Goal: Task Accomplishment & Management: Manage account settings

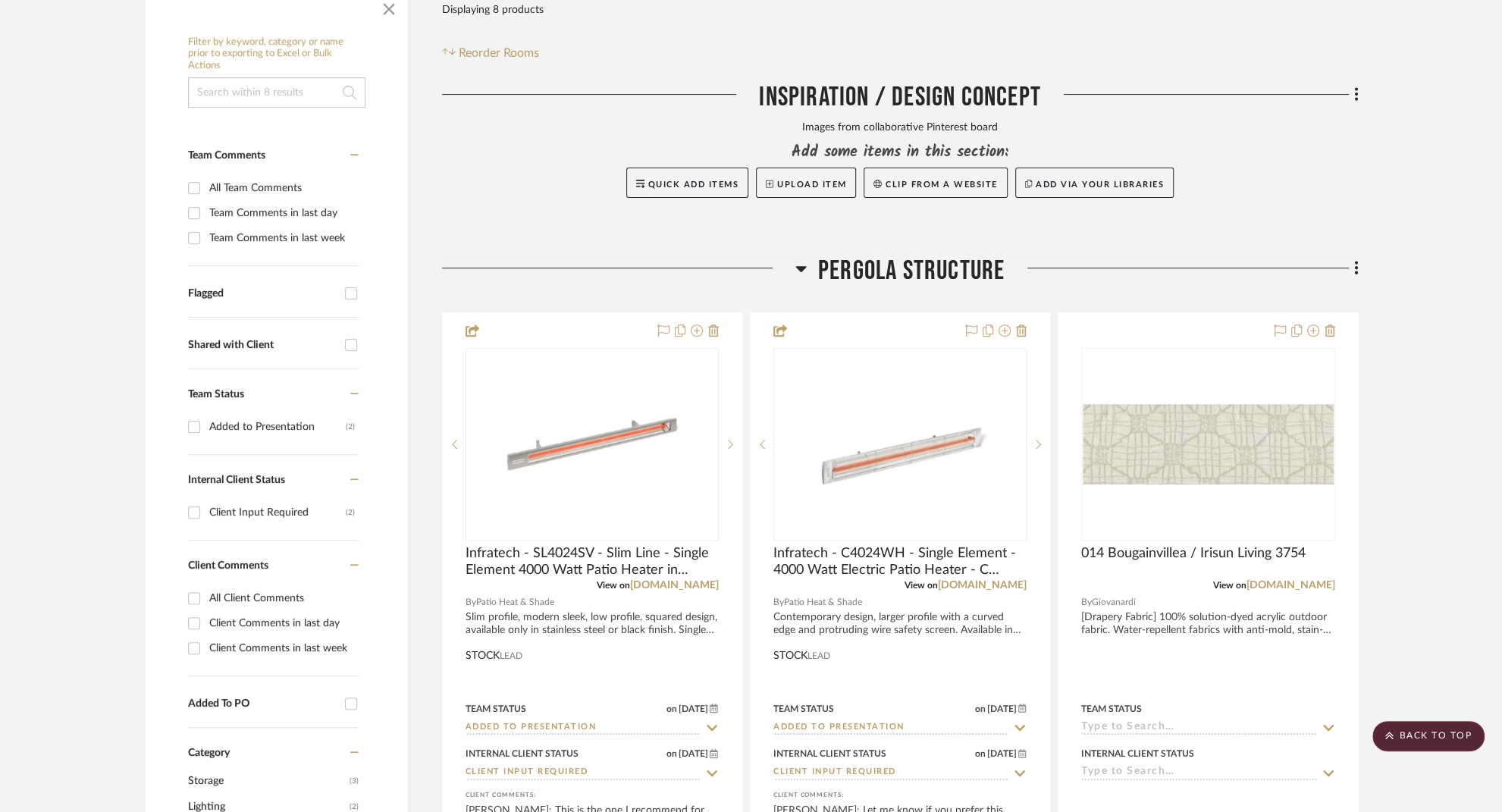
click at [577, 167] on div "Quick Add Items Upload Item Clip from a website Add via your libraries" at bounding box center [901, 182] width 917 height 30
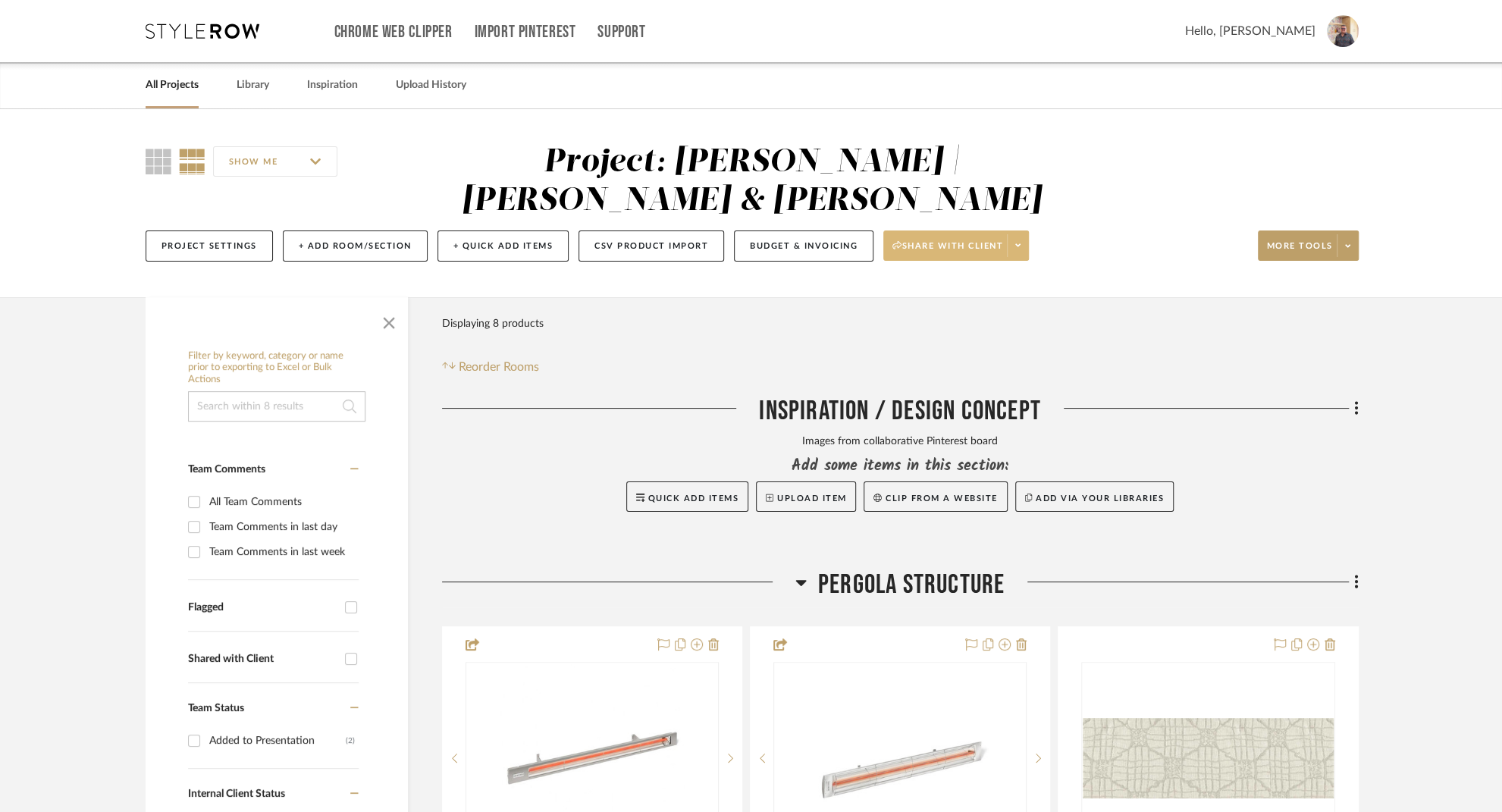
click at [1017, 241] on icon at bounding box center [1017, 245] width 5 height 8
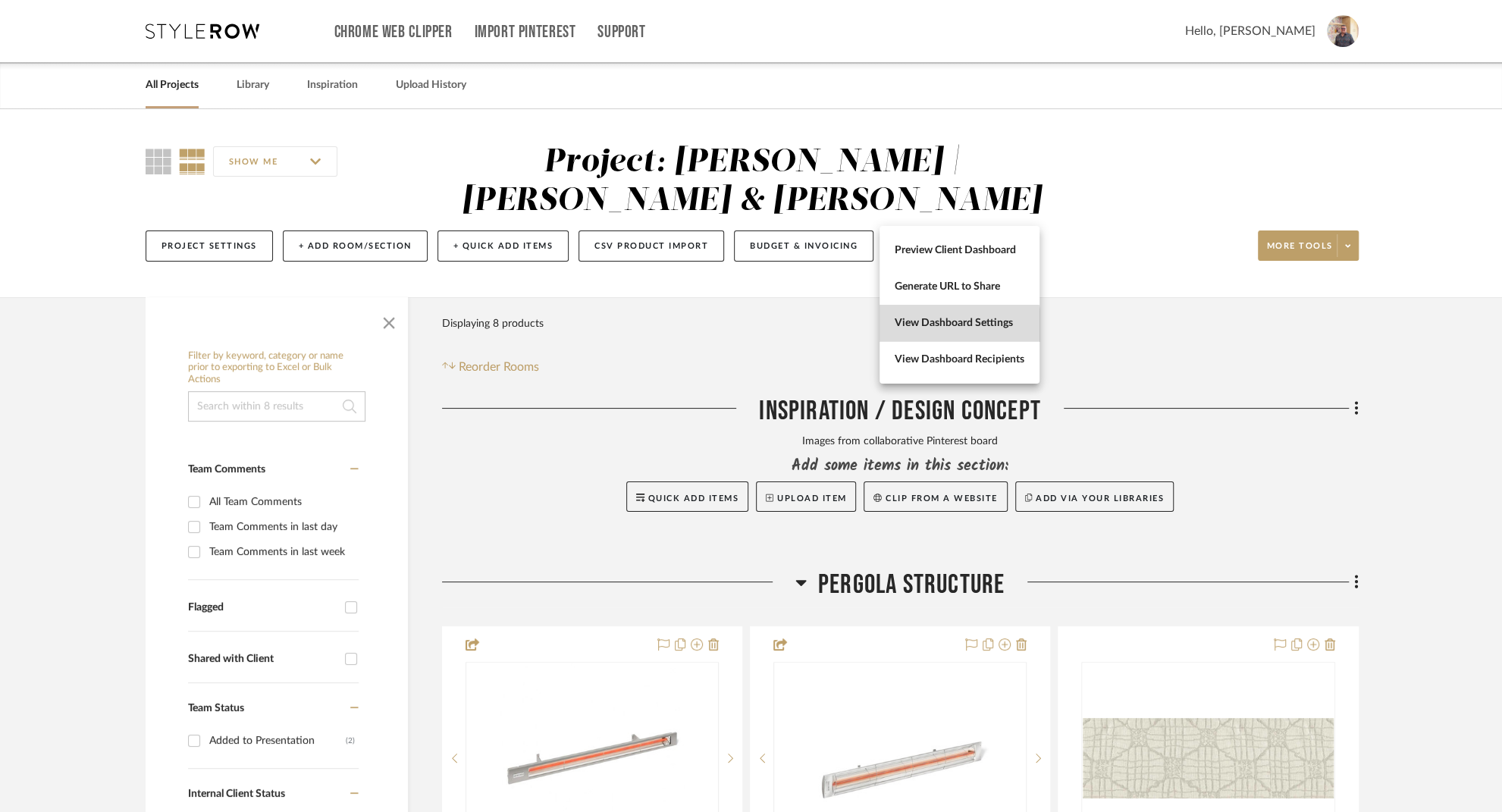
click at [950, 326] on span "View Dashboard Settings" at bounding box center [959, 323] width 130 height 13
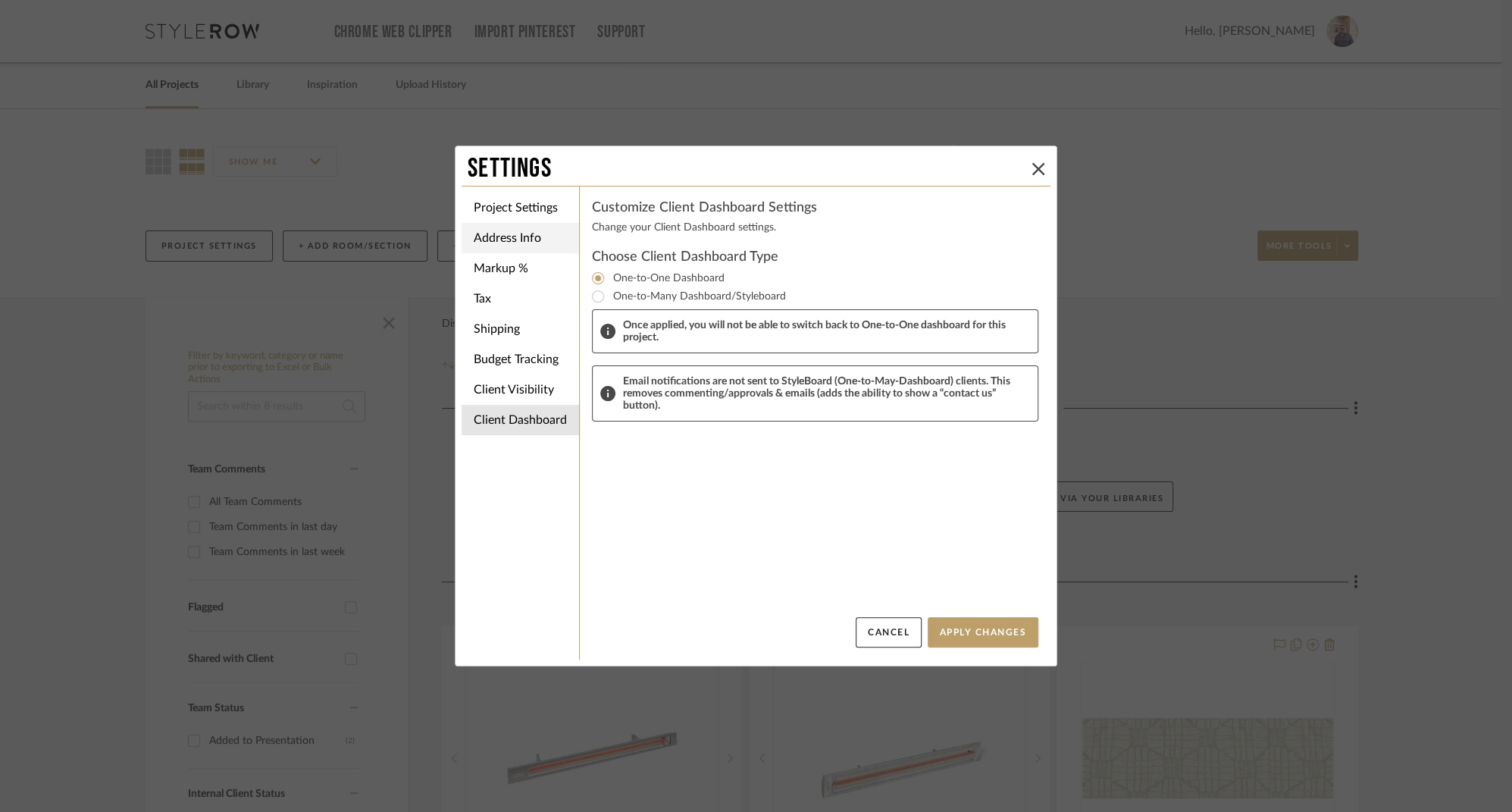
click at [505, 231] on li "Address Info" at bounding box center [520, 238] width 118 height 30
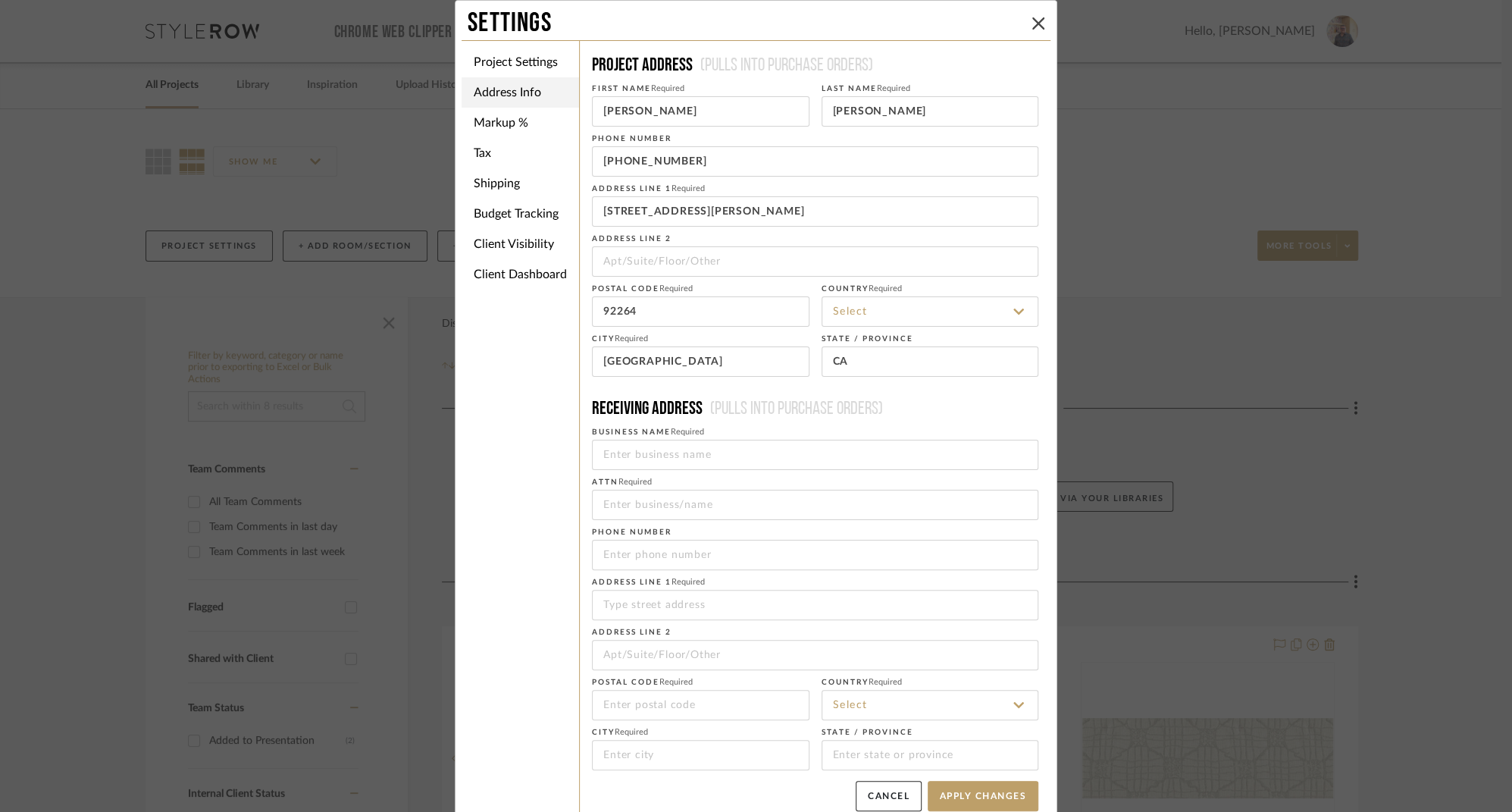
type input "United States"
click at [1033, 24] on icon at bounding box center [1038, 23] width 12 height 12
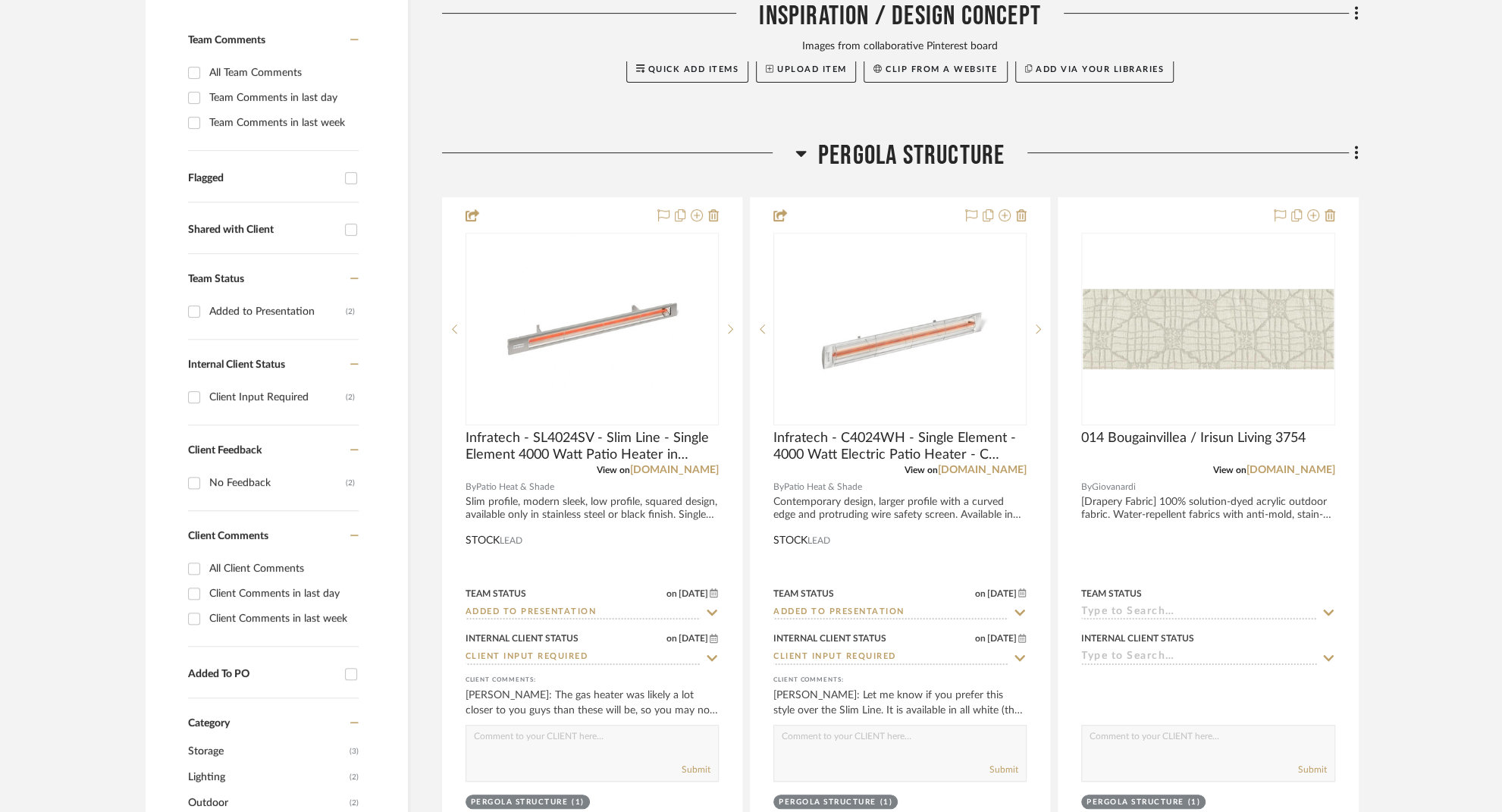
scroll to position [457, 0]
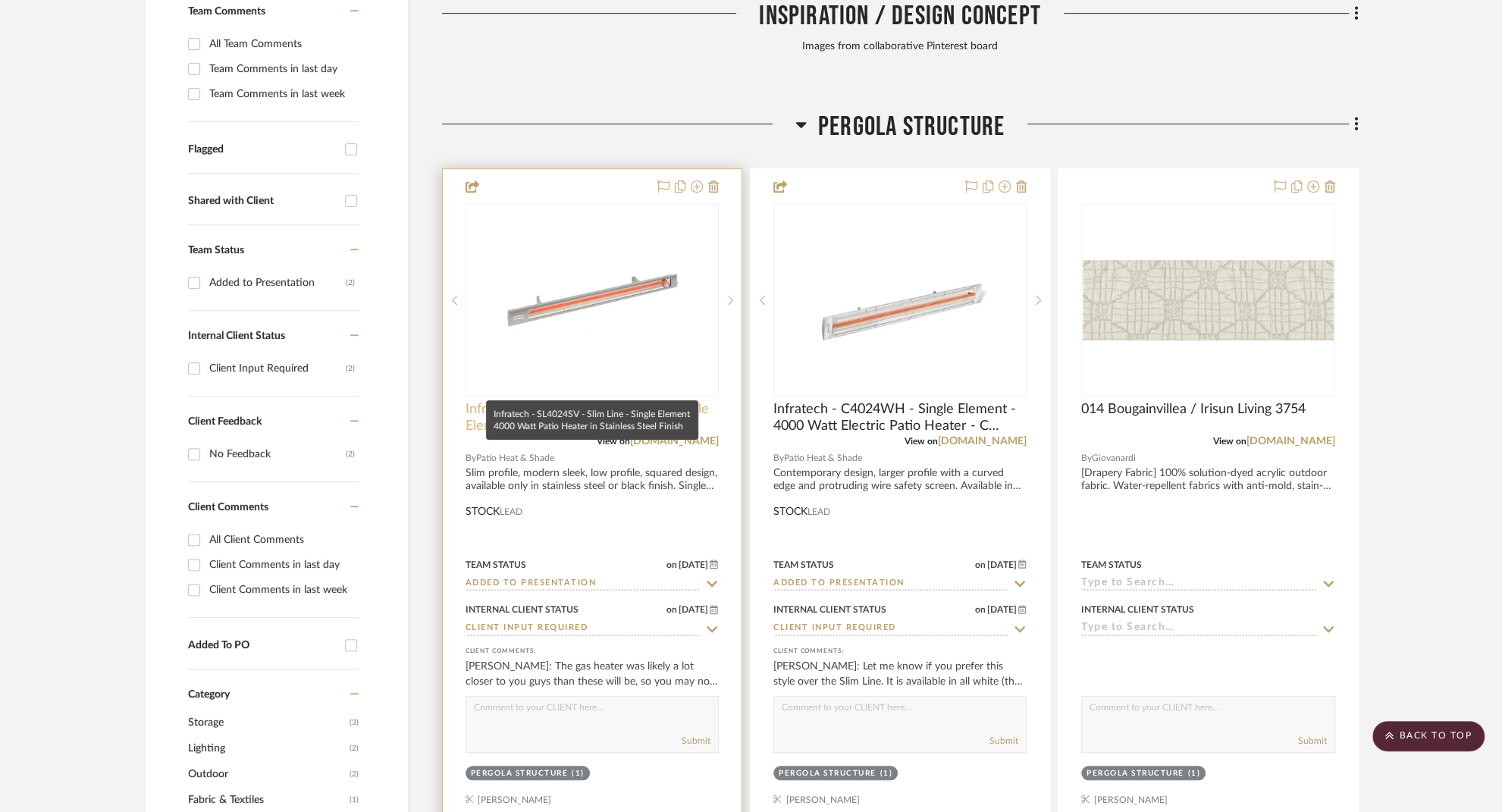
click at [598, 401] on span "Infratech - SL4024SV - Slim Line - Single Element 4000 Watt Patio Heater in Sta…" at bounding box center [592, 417] width 253 height 33
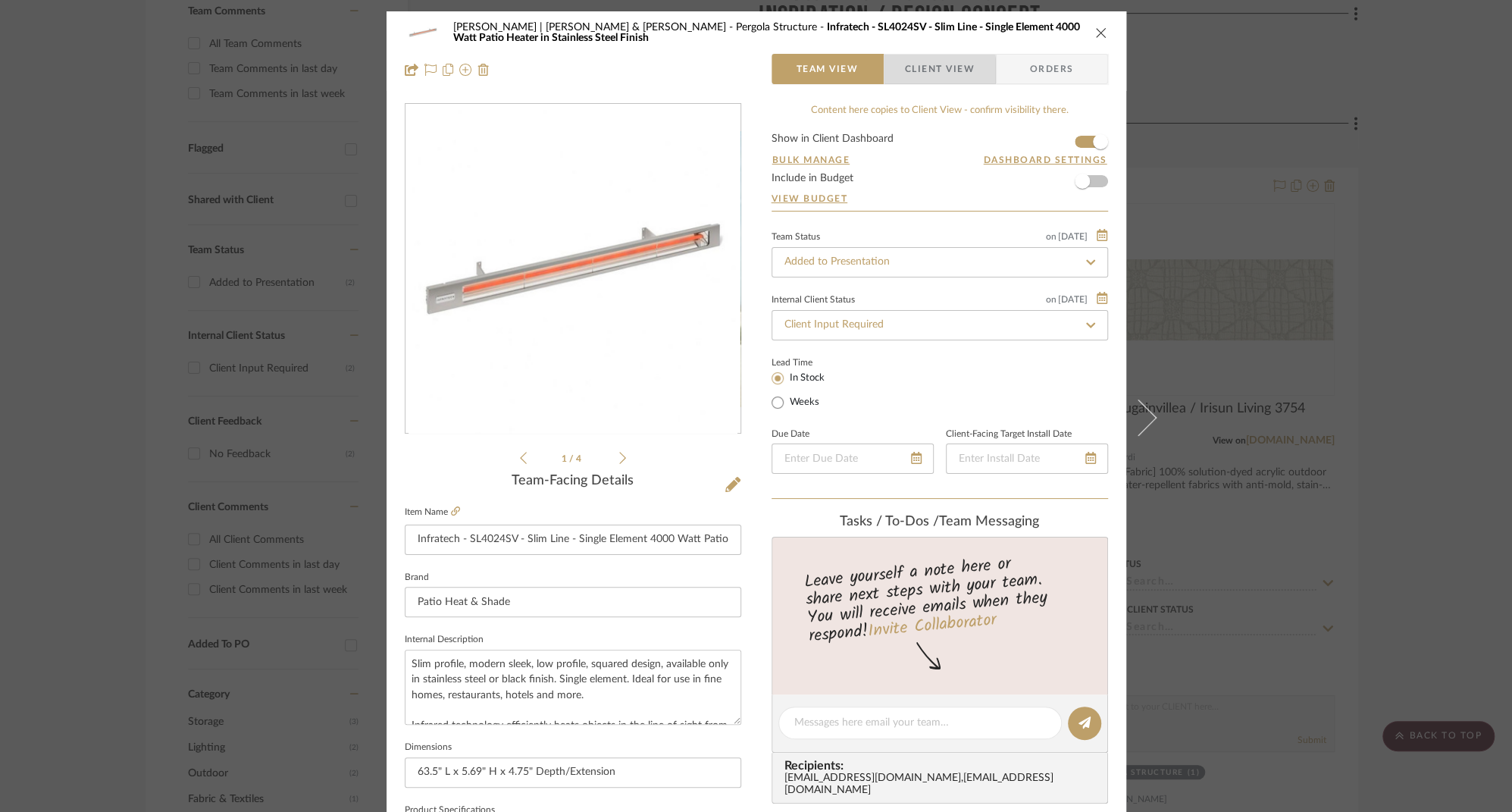
click at [922, 73] on span "Client View" at bounding box center [939, 69] width 69 height 30
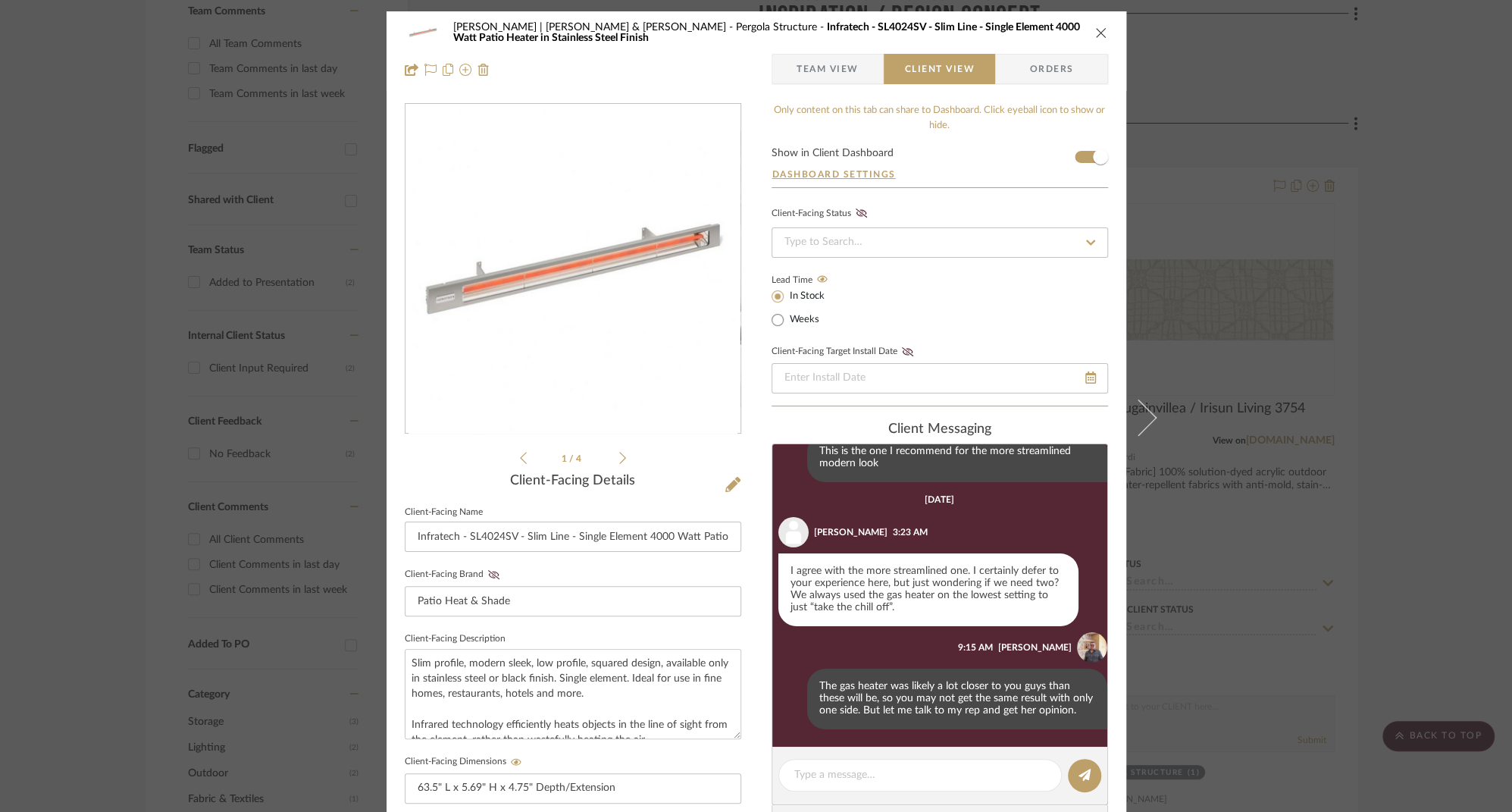
click at [1097, 32] on icon "close" at bounding box center [1101, 32] width 12 height 12
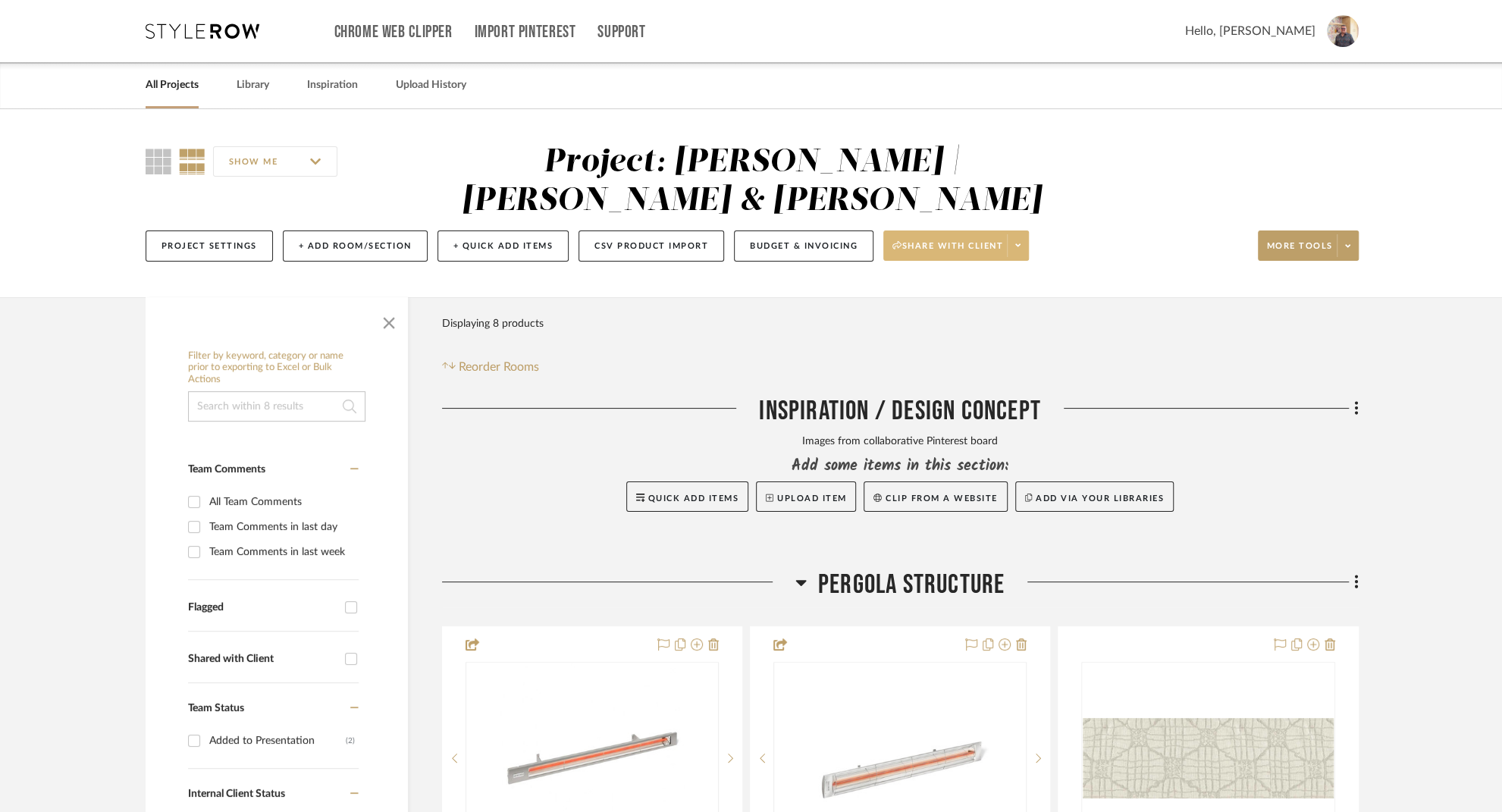
click at [1334, 30] on img at bounding box center [1343, 31] width 32 height 32
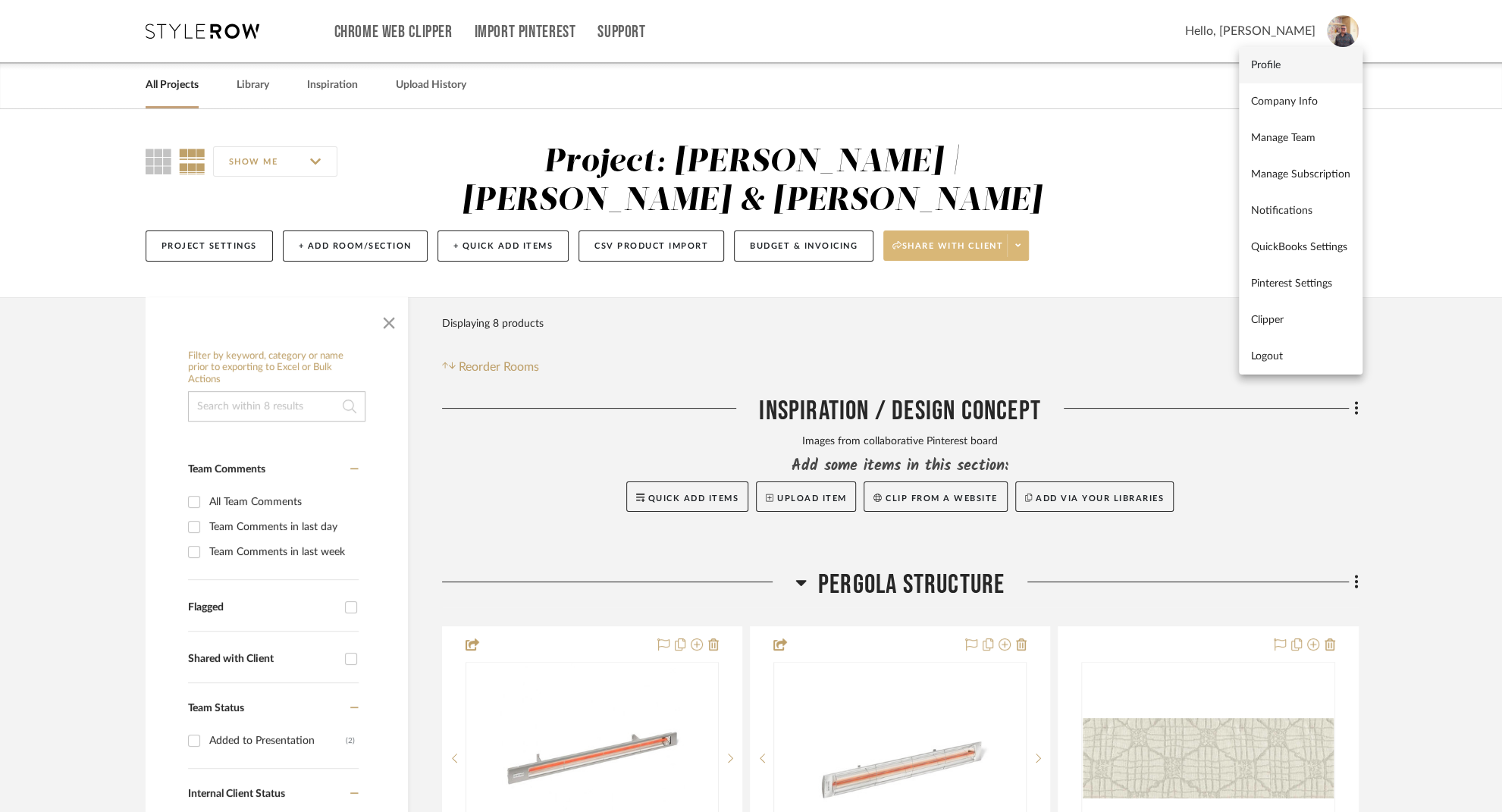
click at [1270, 63] on span "Profile" at bounding box center [1301, 65] width 100 height 13
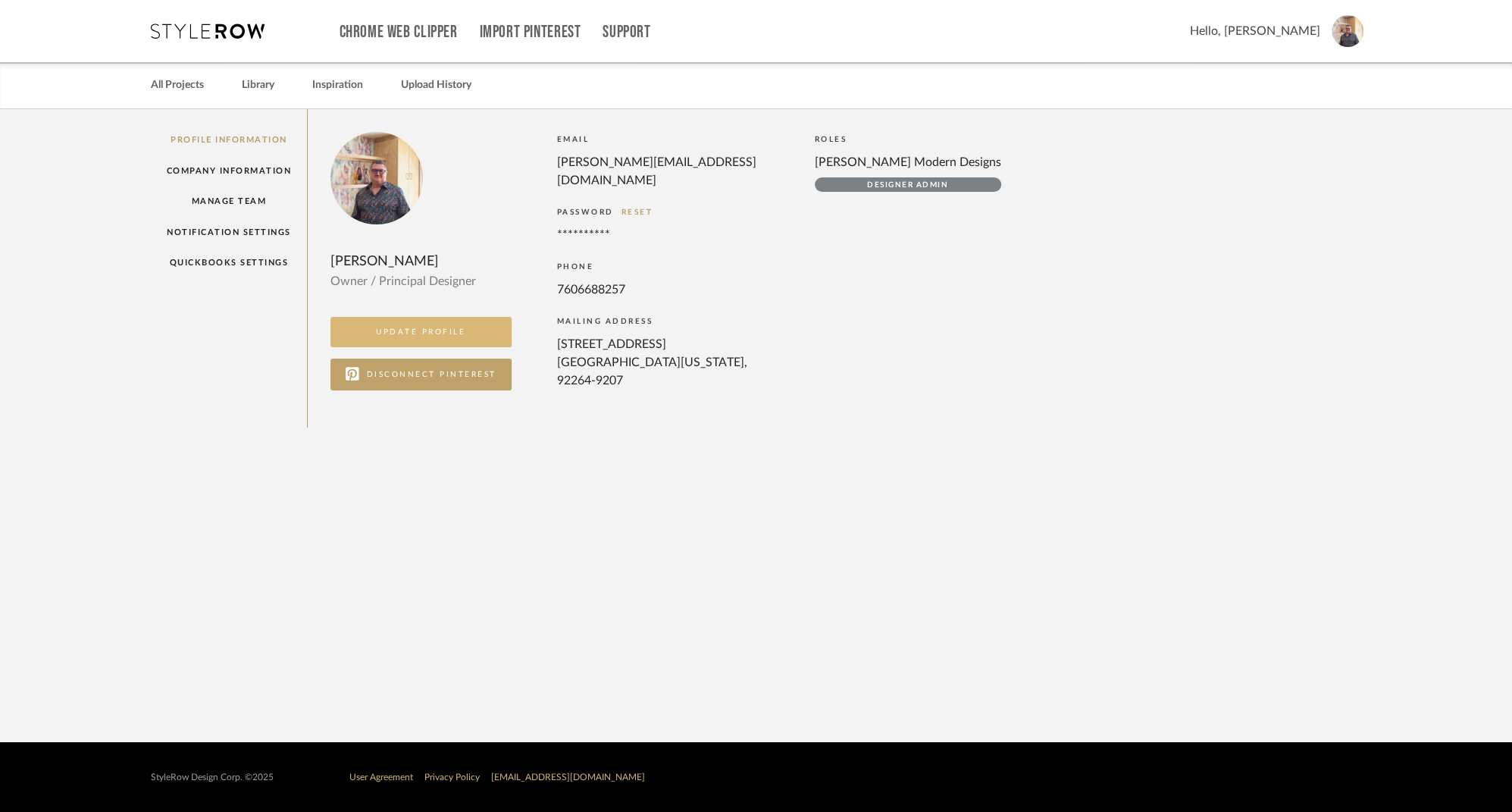
click at [422, 330] on button "UPDATE PROFILE" at bounding box center [421, 332] width 181 height 30
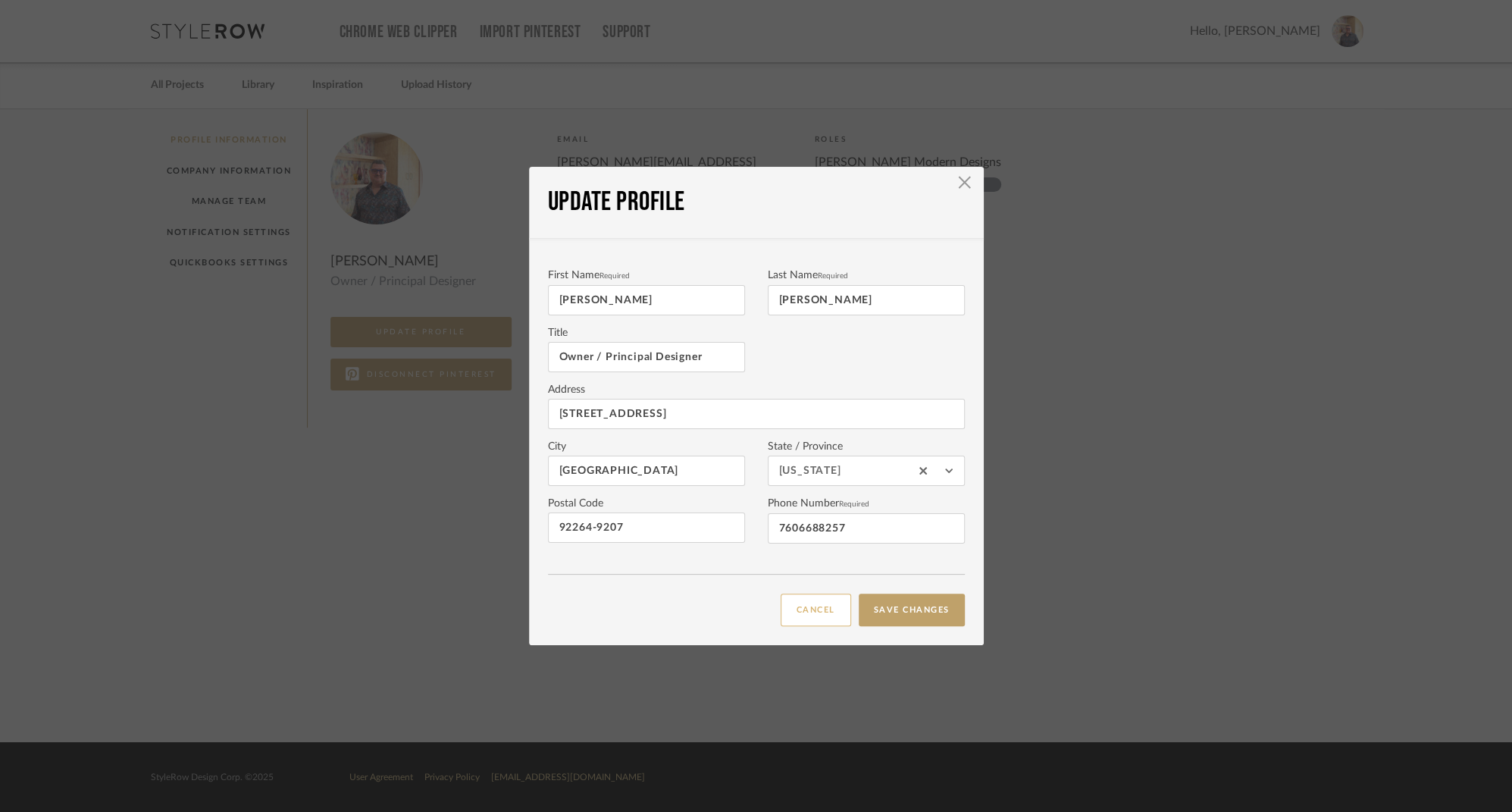
click at [797, 603] on button "CANCEL" at bounding box center [816, 609] width 70 height 33
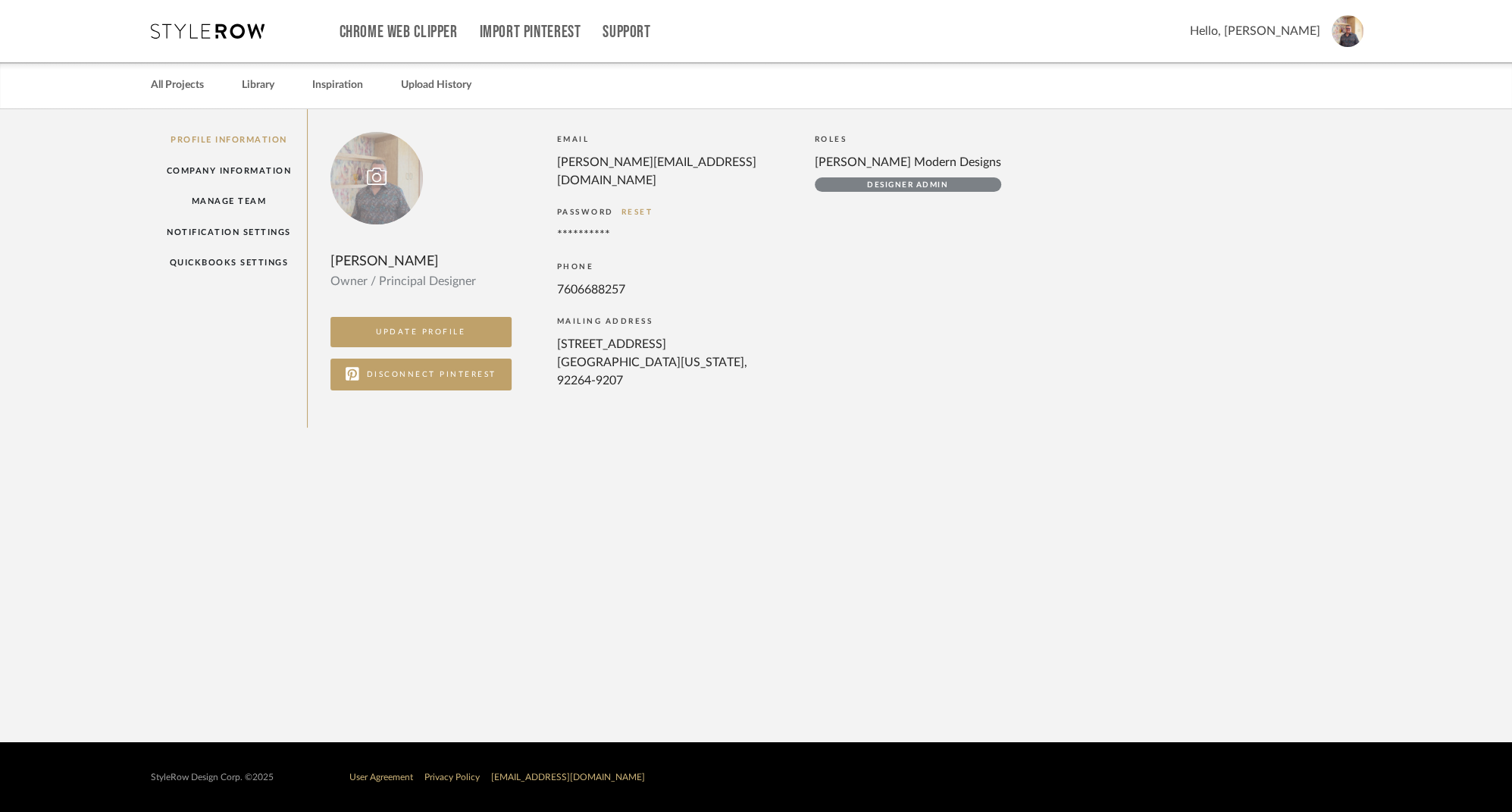
click at [392, 180] on div at bounding box center [377, 177] width 92 height 92
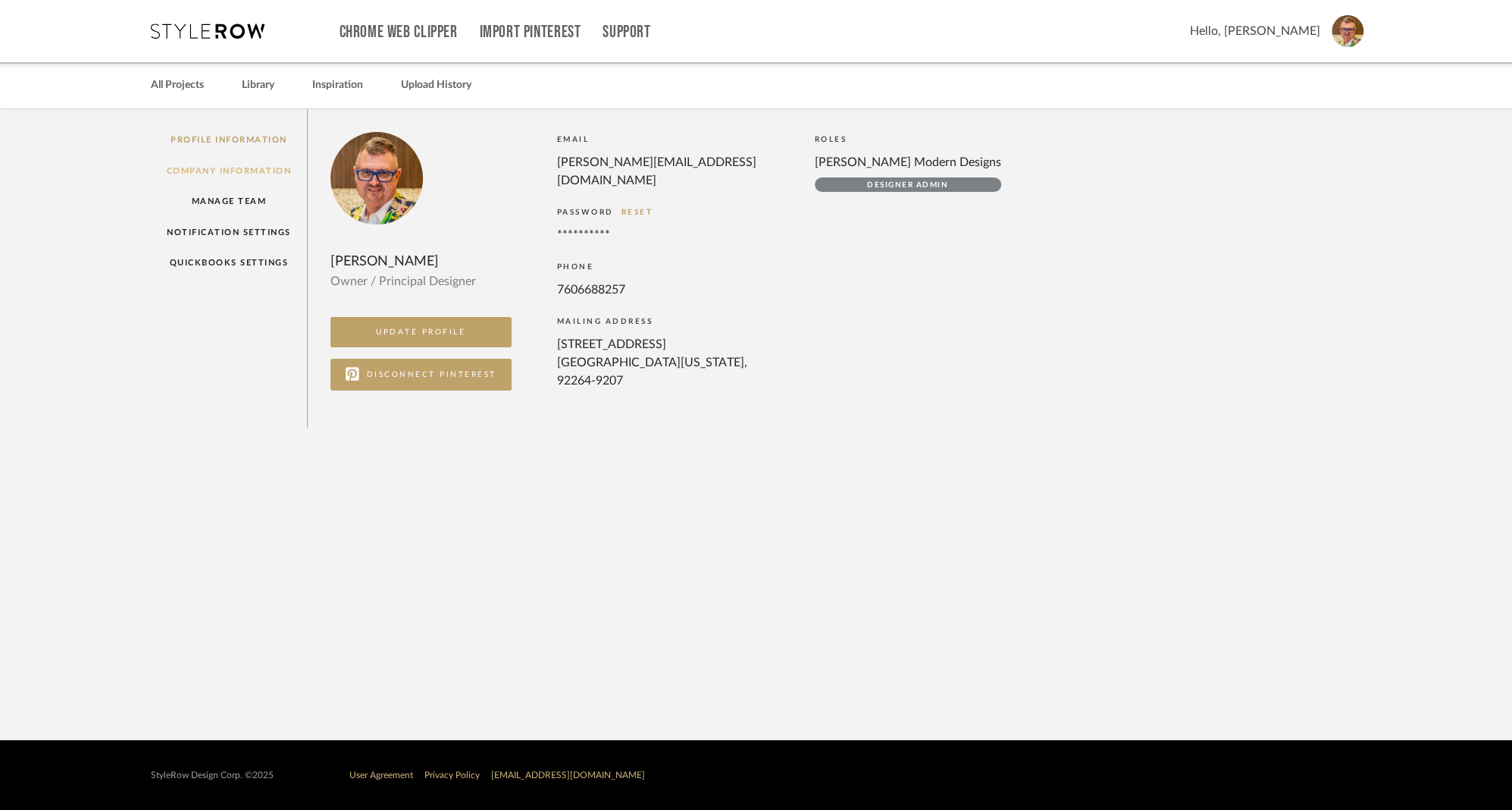
click at [233, 168] on link "Company Information" at bounding box center [230, 171] width 157 height 31
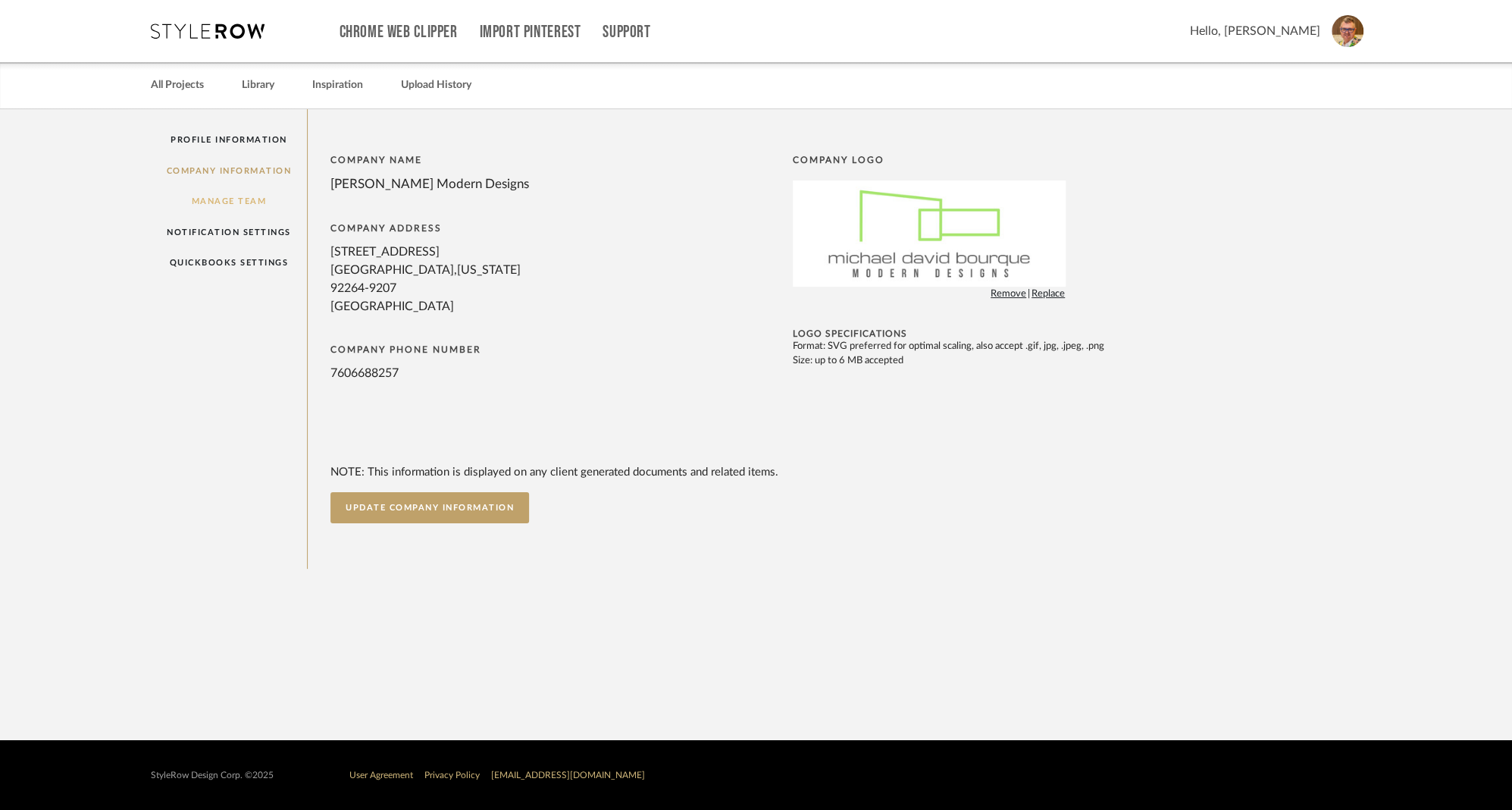
click at [228, 204] on link "Manage Team" at bounding box center [230, 201] width 157 height 31
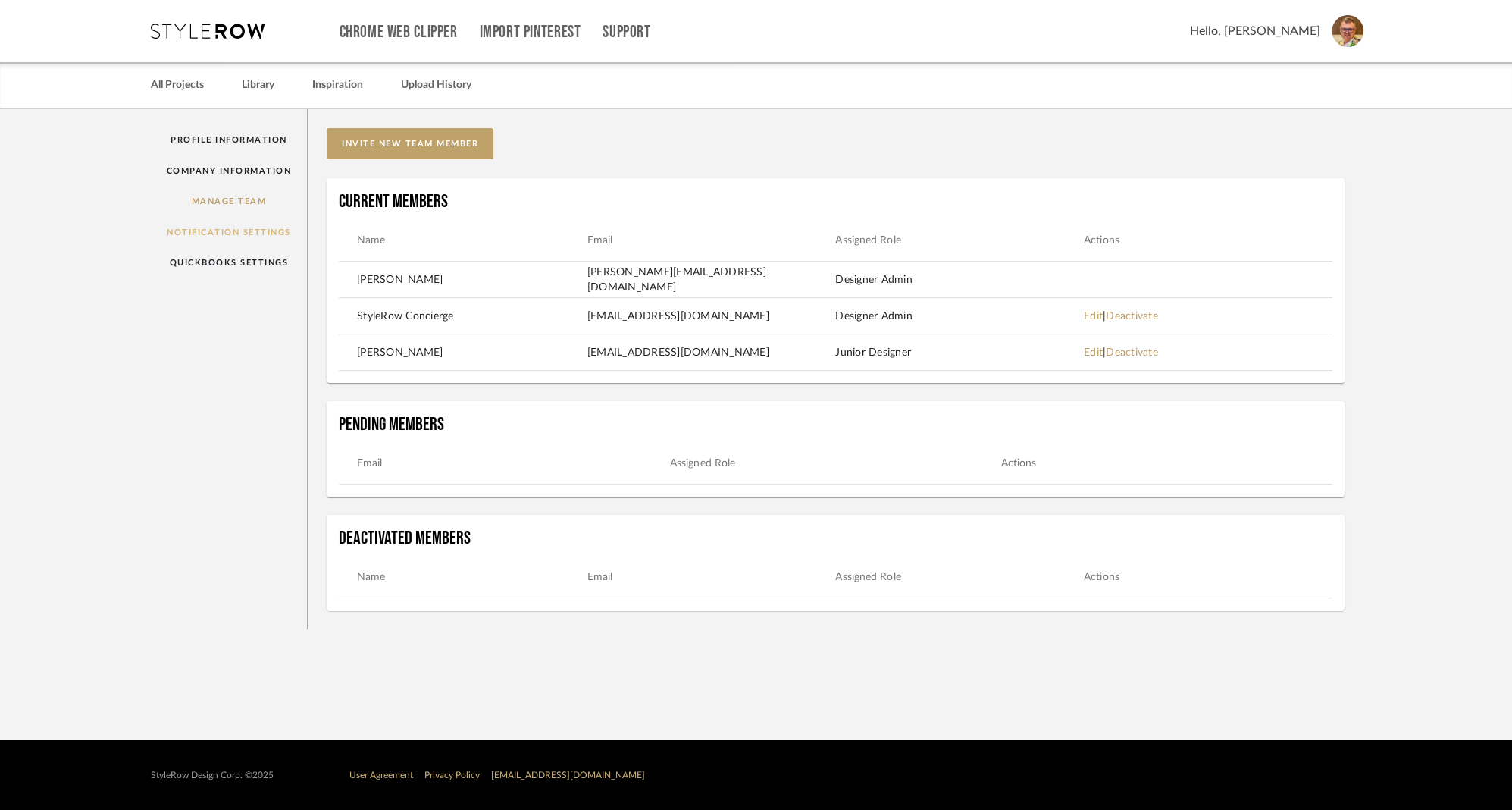
click at [206, 230] on link "Notification Settings" at bounding box center [230, 232] width 157 height 31
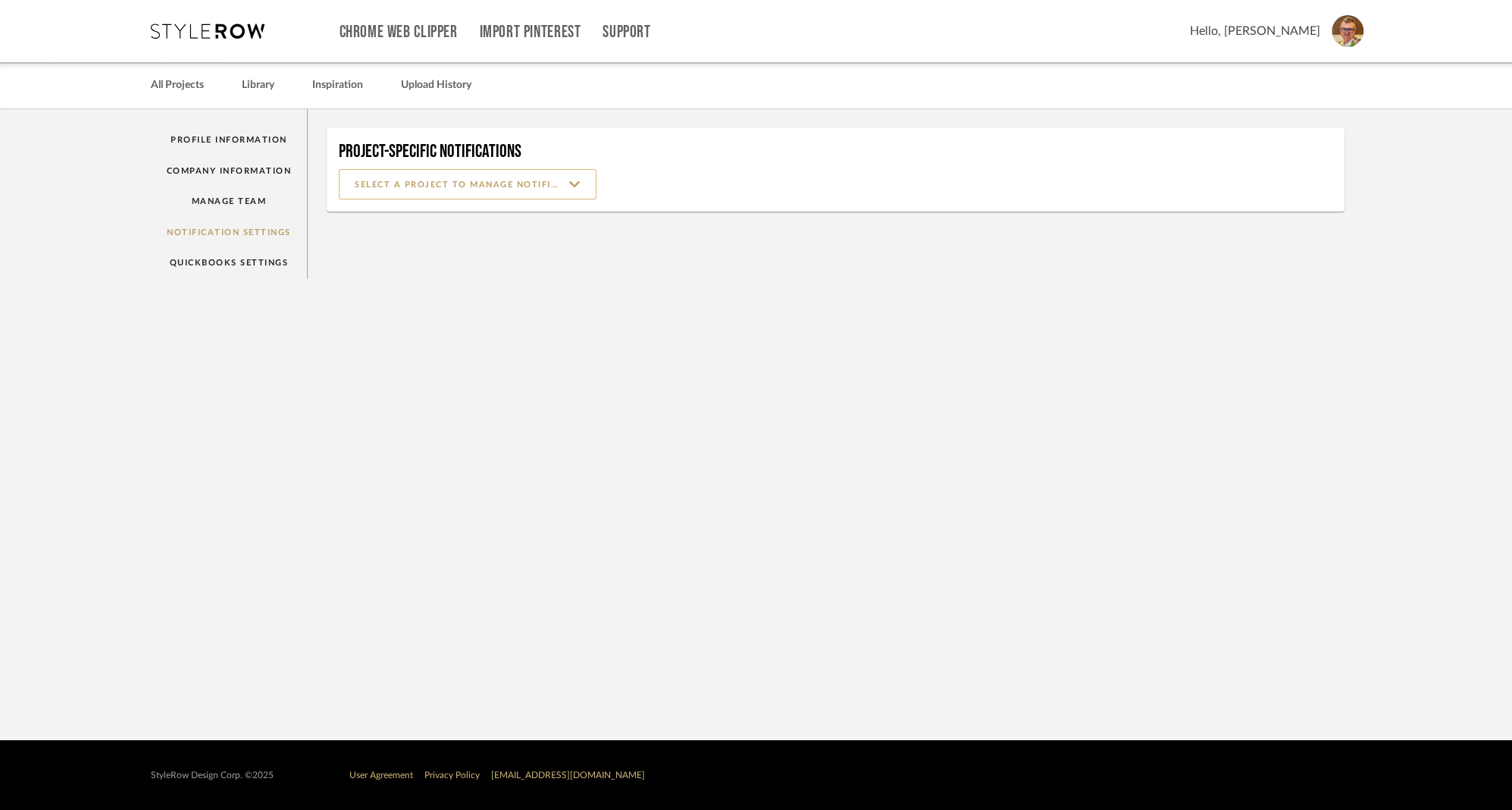
click at [578, 181] on input at bounding box center [467, 184] width 257 height 30
click at [461, 222] on span "Dunham | Glenn & Mark" at bounding box center [469, 222] width 228 height 13
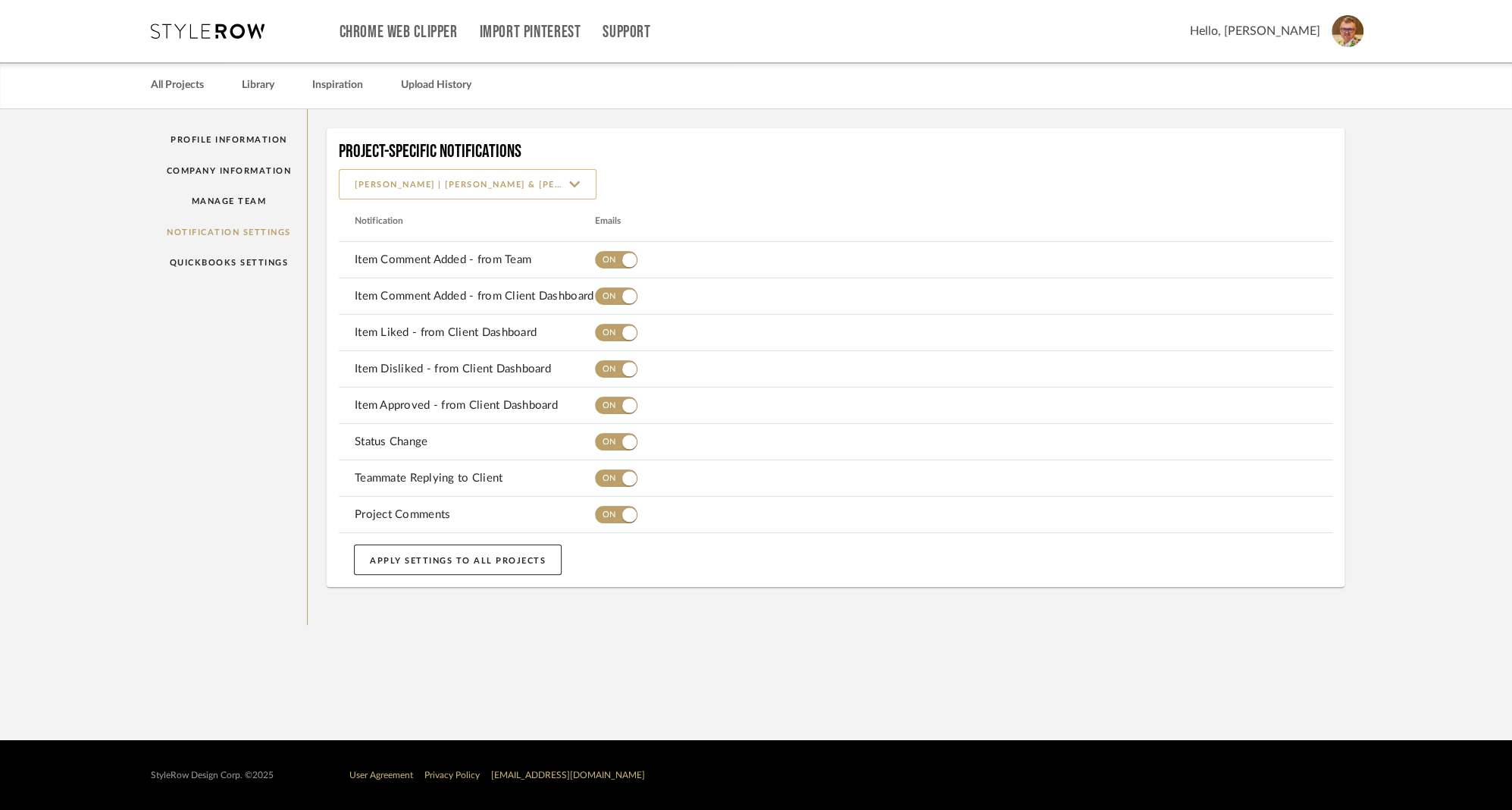
click at [577, 185] on input "Dunham | Glenn & Mark" at bounding box center [467, 184] width 257 height 30
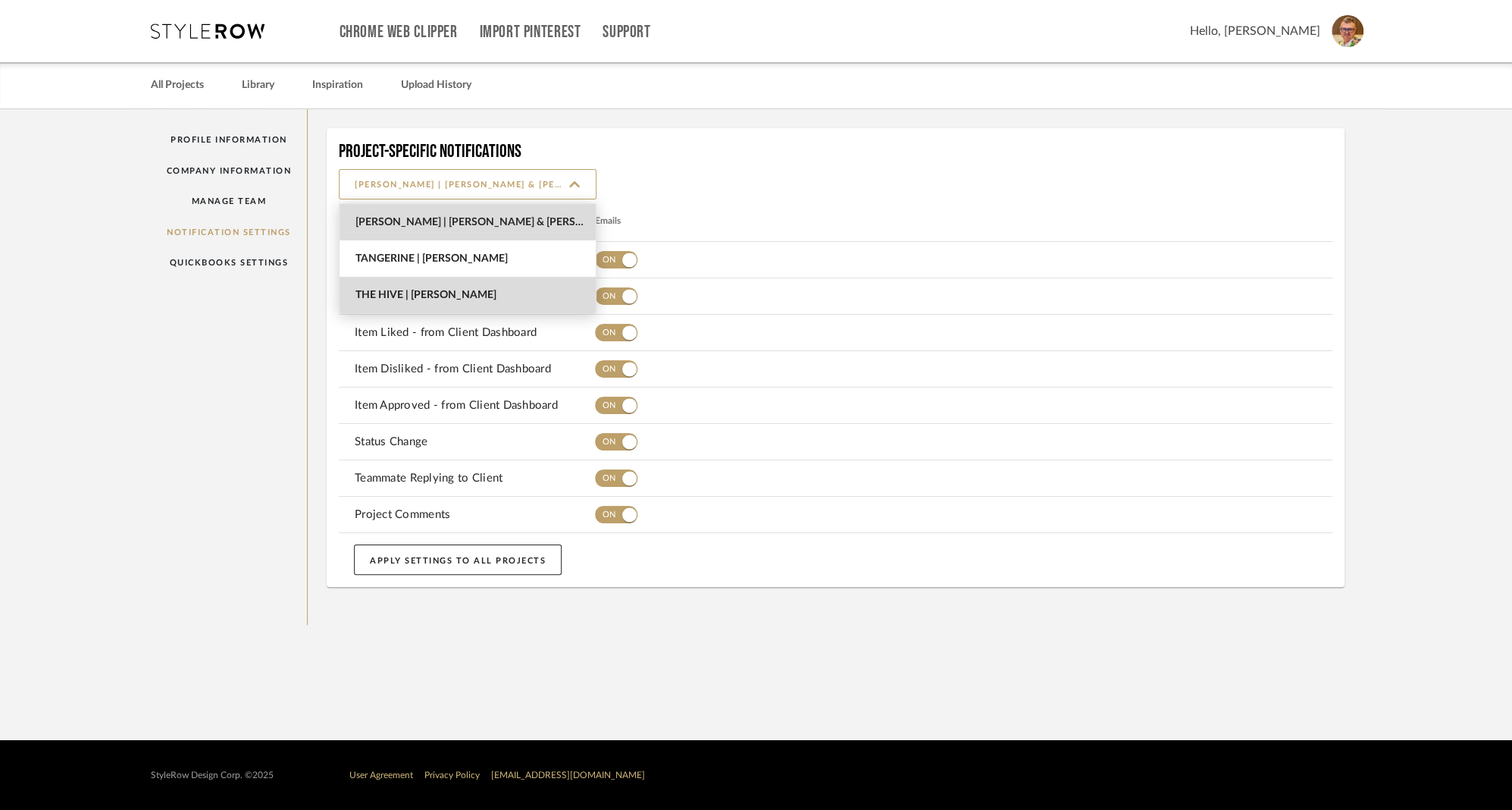
click at [468, 287] on span "The Hive | Donnie Gavigan" at bounding box center [468, 295] width 256 height 37
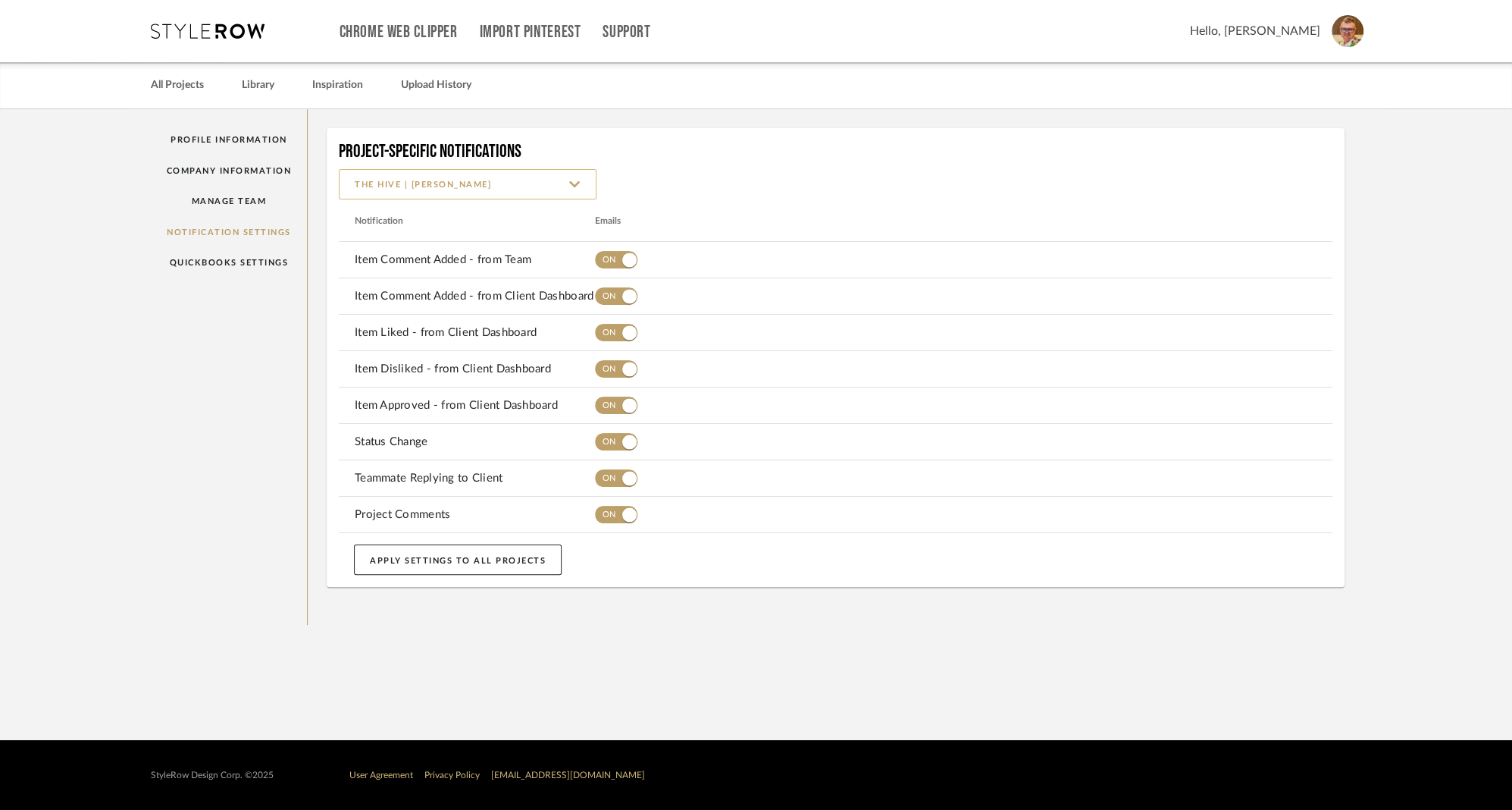
click at [511, 173] on input "The Hive | Donnie Gavigan" at bounding box center [467, 184] width 257 height 30
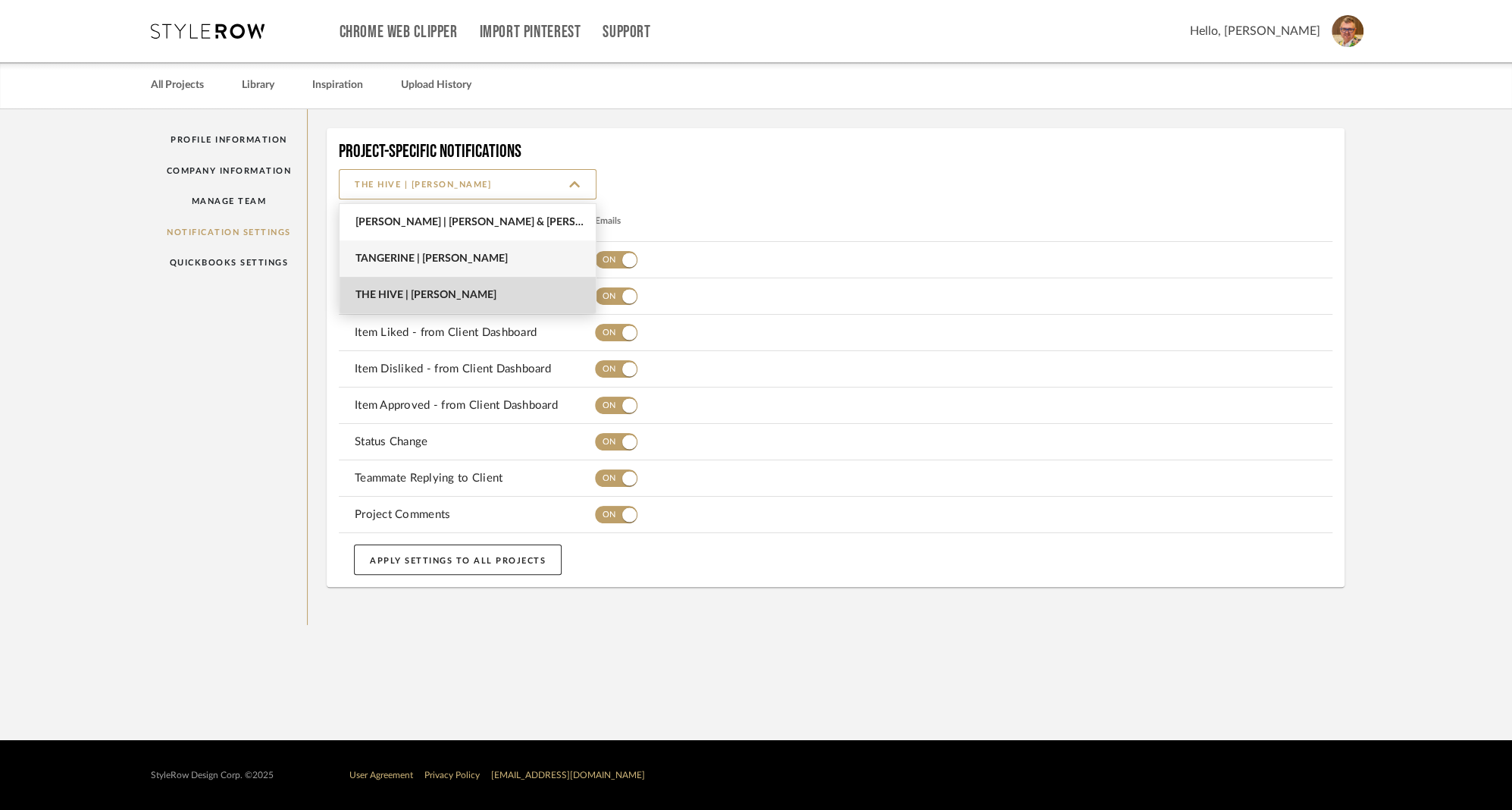
click at [454, 248] on span "Tangerine | Samantha Steele" at bounding box center [468, 258] width 256 height 37
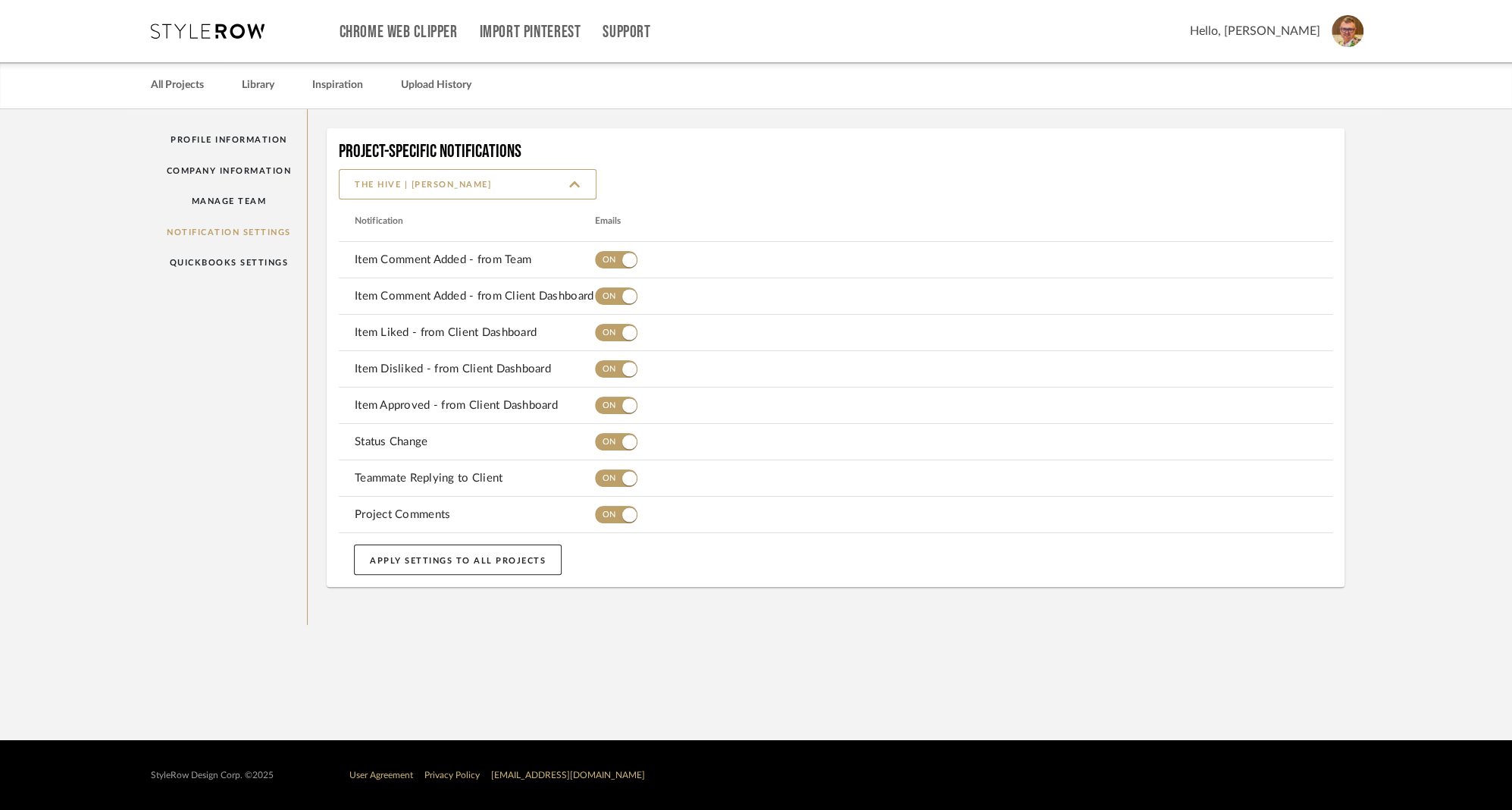
type input "Tangerine | Samantha Steele"
click at [218, 136] on link "Profile Information" at bounding box center [230, 140] width 157 height 31
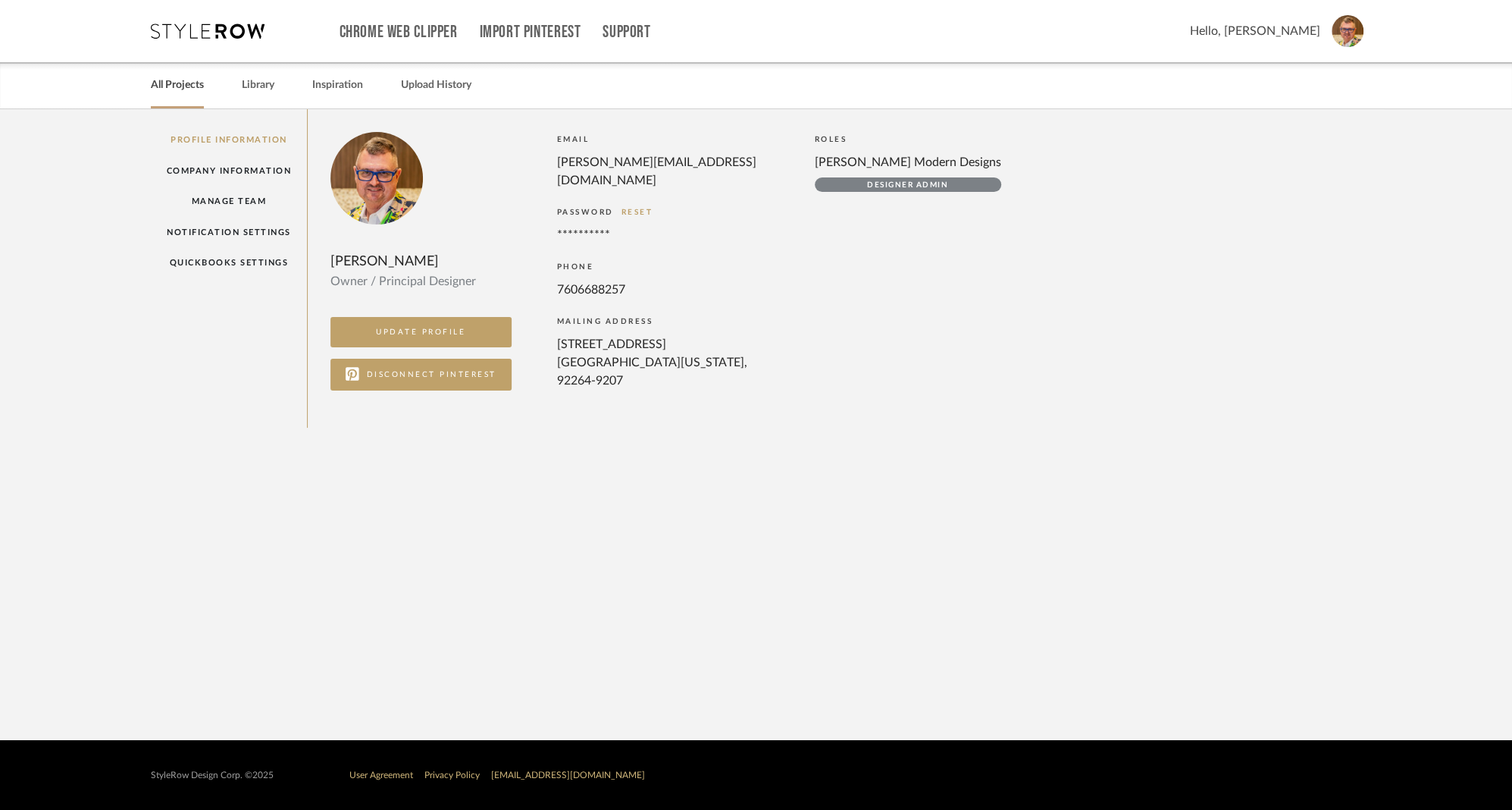
click at [169, 83] on link "All Projects" at bounding box center [177, 85] width 53 height 20
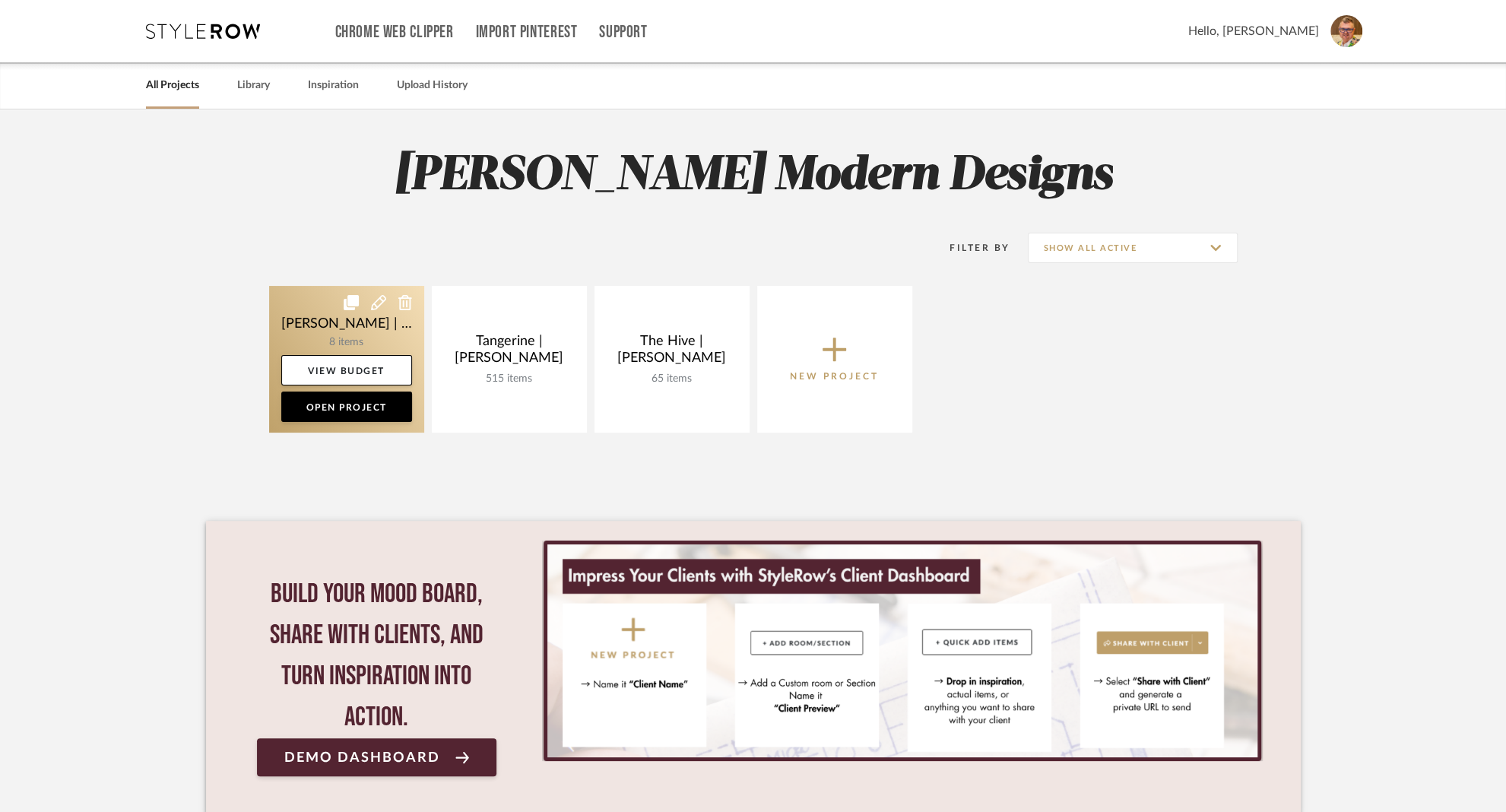
click at [303, 311] on link at bounding box center [346, 359] width 155 height 147
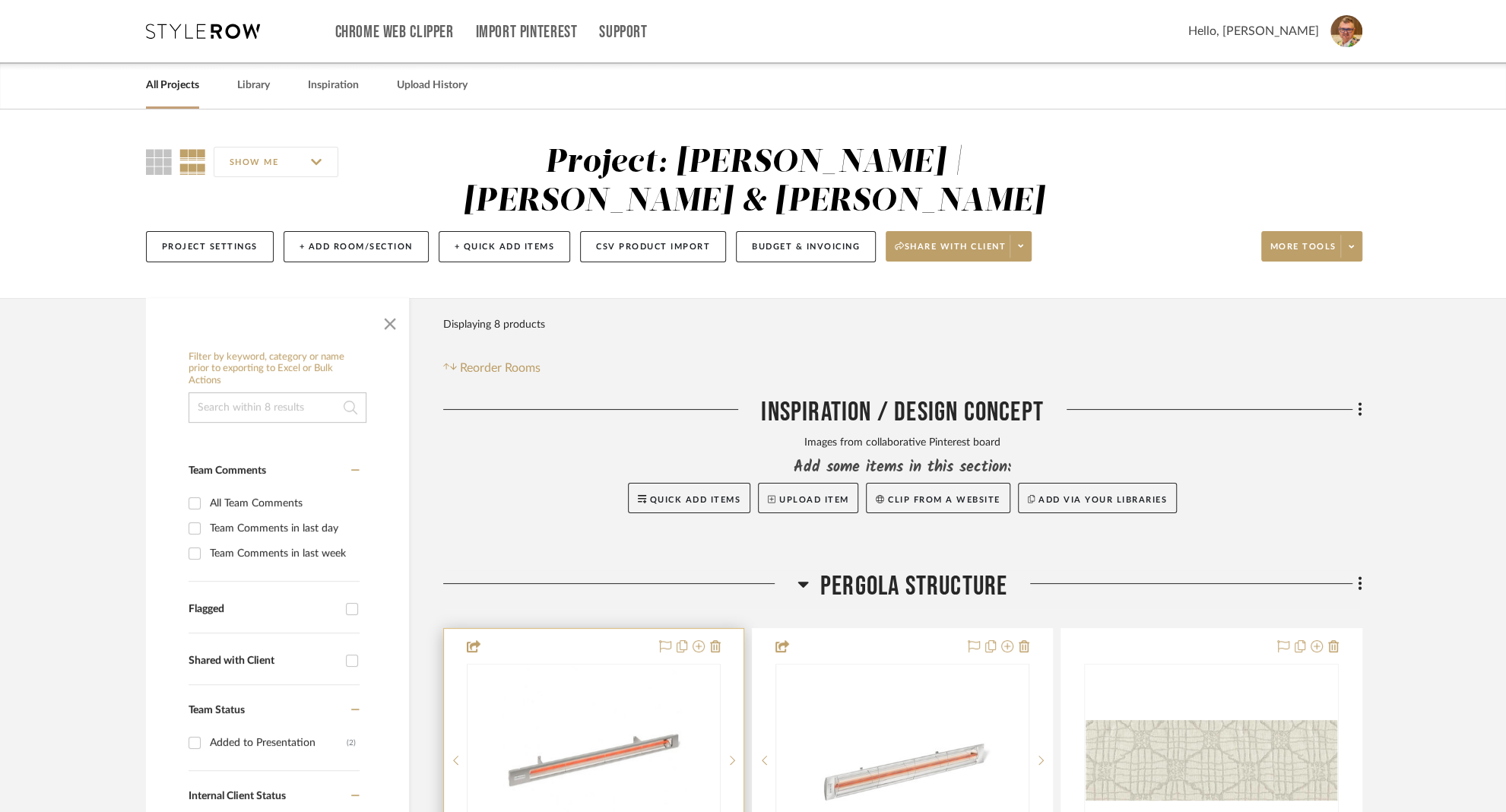
scroll to position [275, 0]
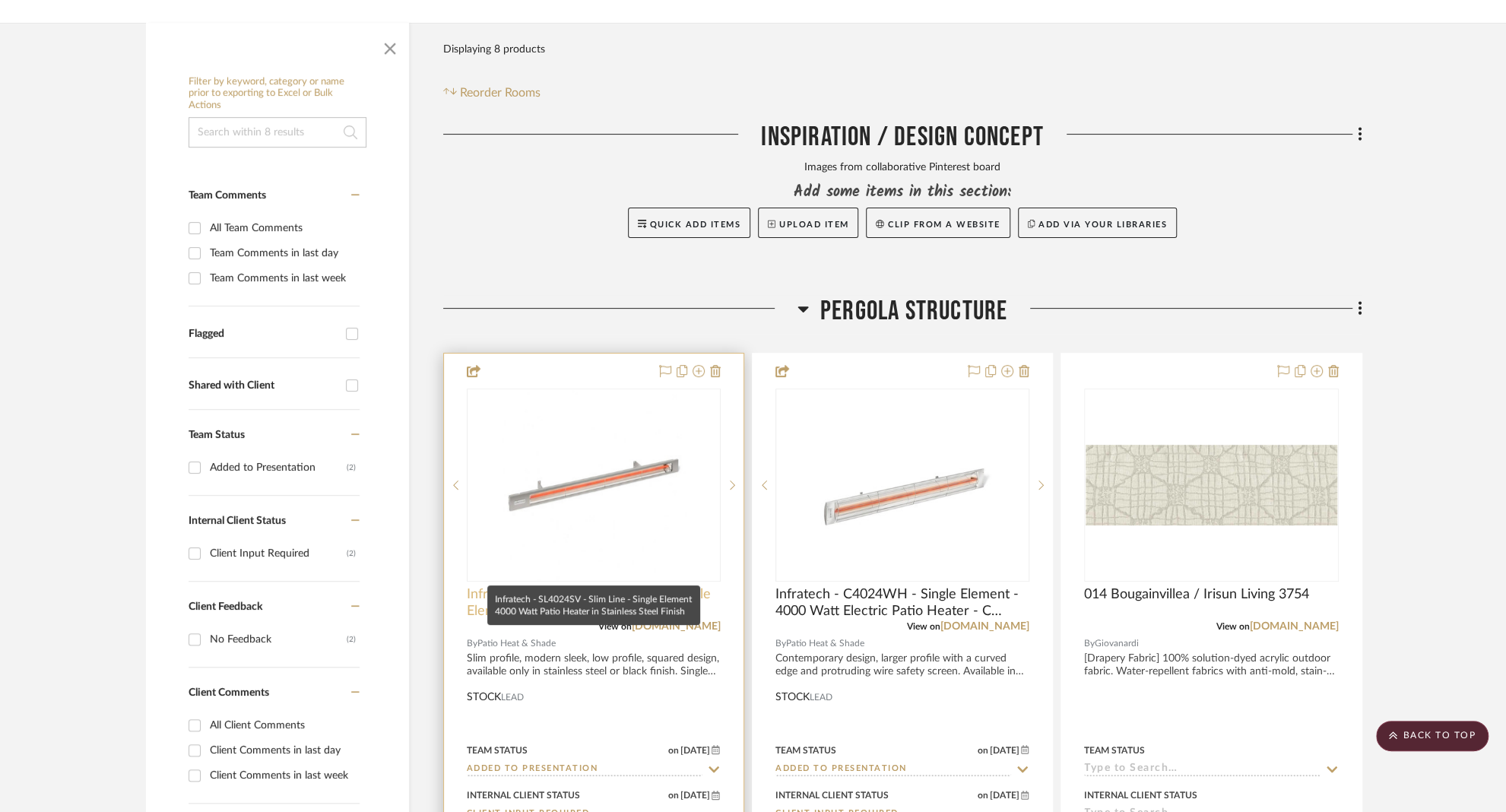
click at [573, 586] on span "Infratech - SL4024SV - Slim Line - Single Element 4000 Watt Patio Heater in Sta…" at bounding box center [594, 602] width 254 height 34
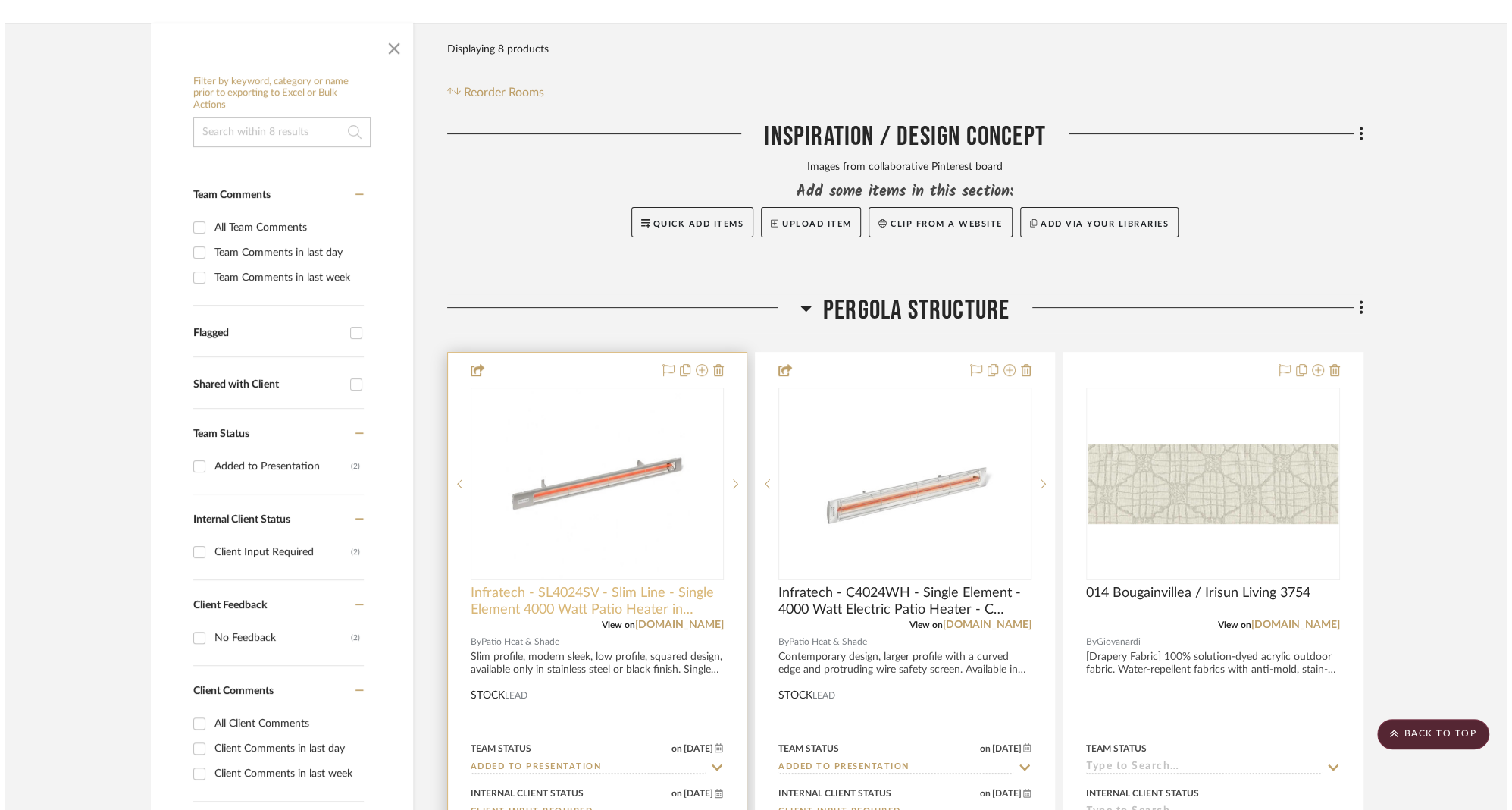
scroll to position [0, 0]
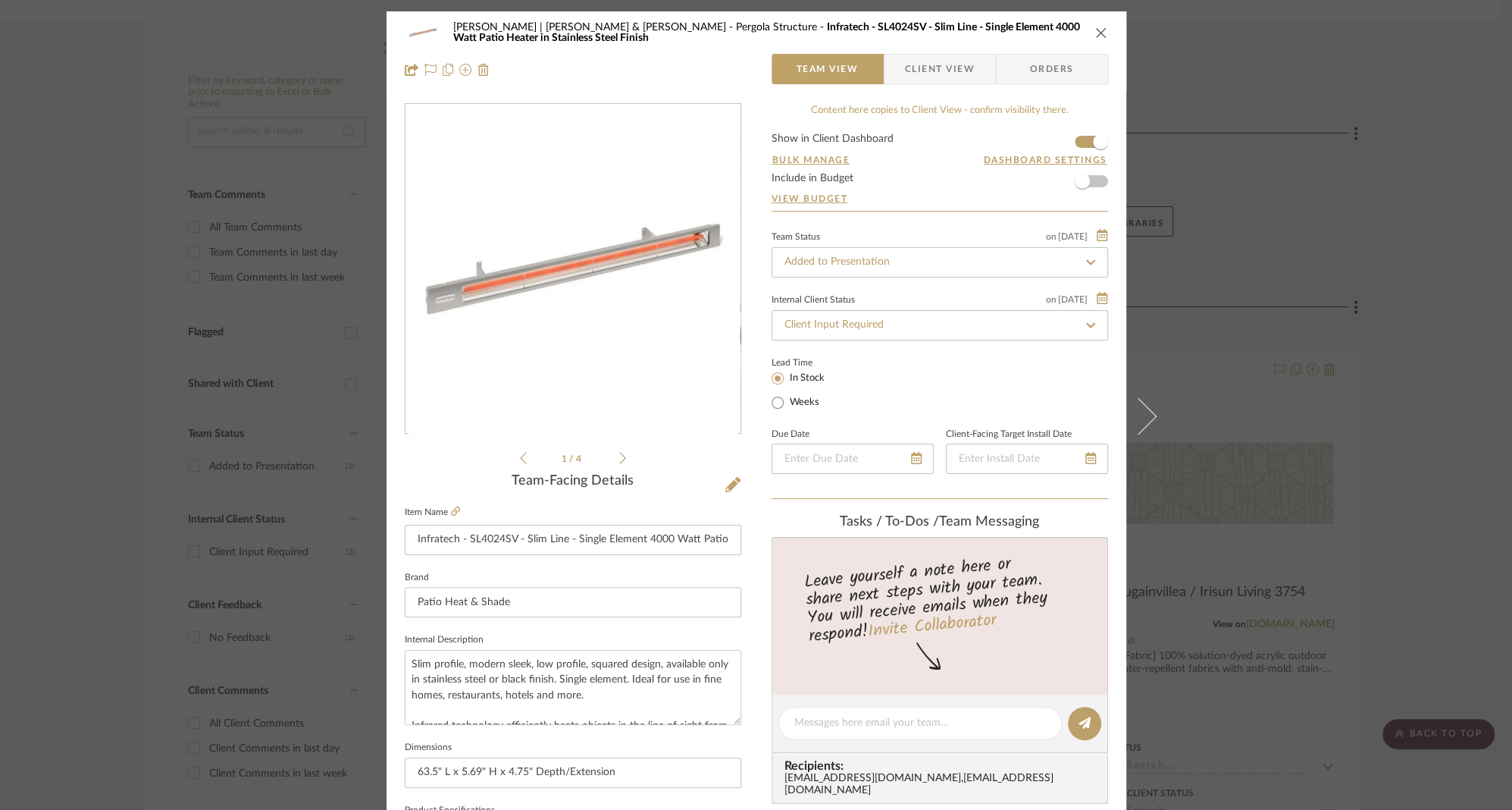
click at [919, 63] on span "Client View" at bounding box center [939, 69] width 69 height 30
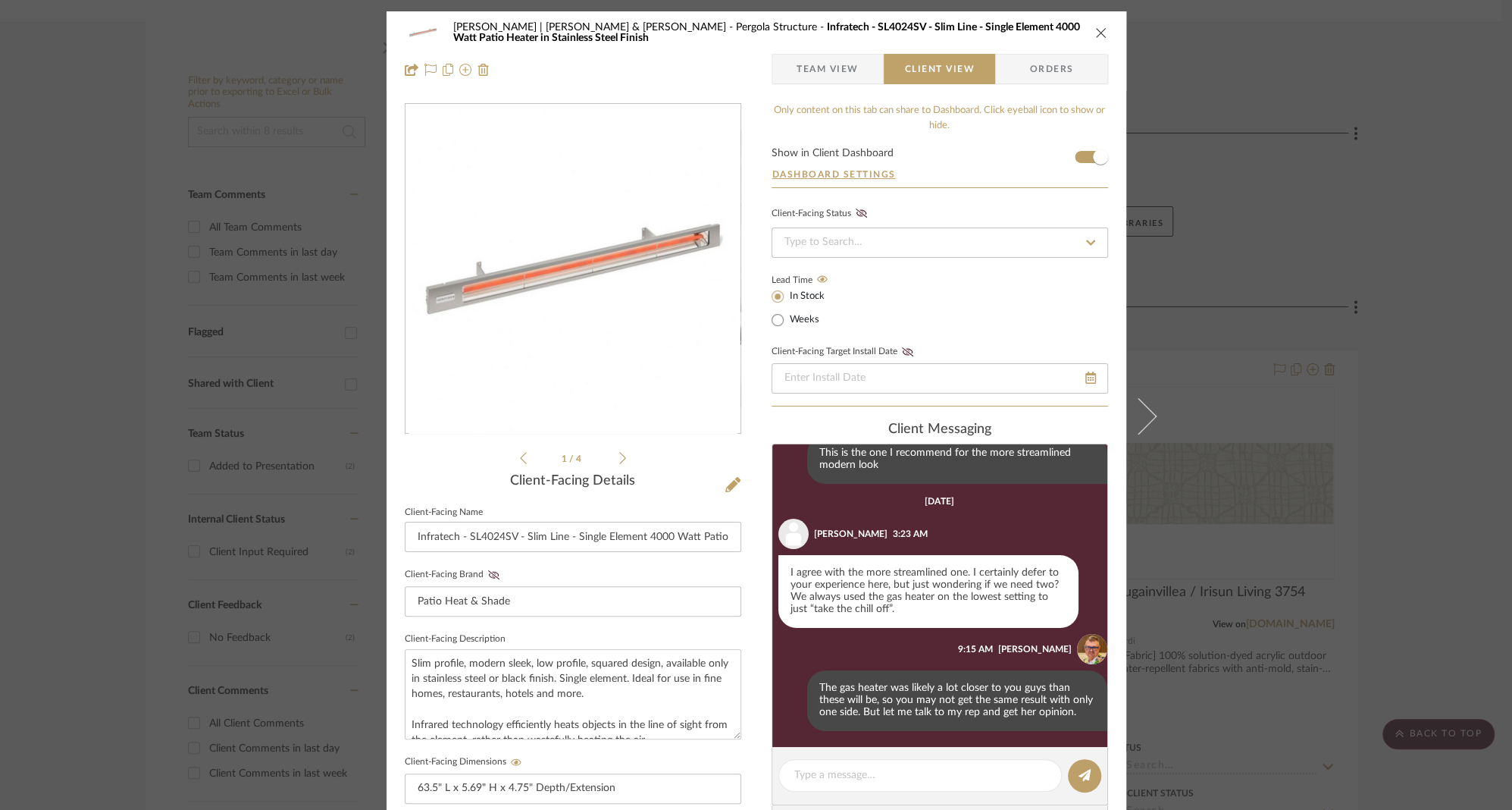
scroll to position [235, 0]
click at [1095, 30] on icon "close" at bounding box center [1101, 32] width 12 height 12
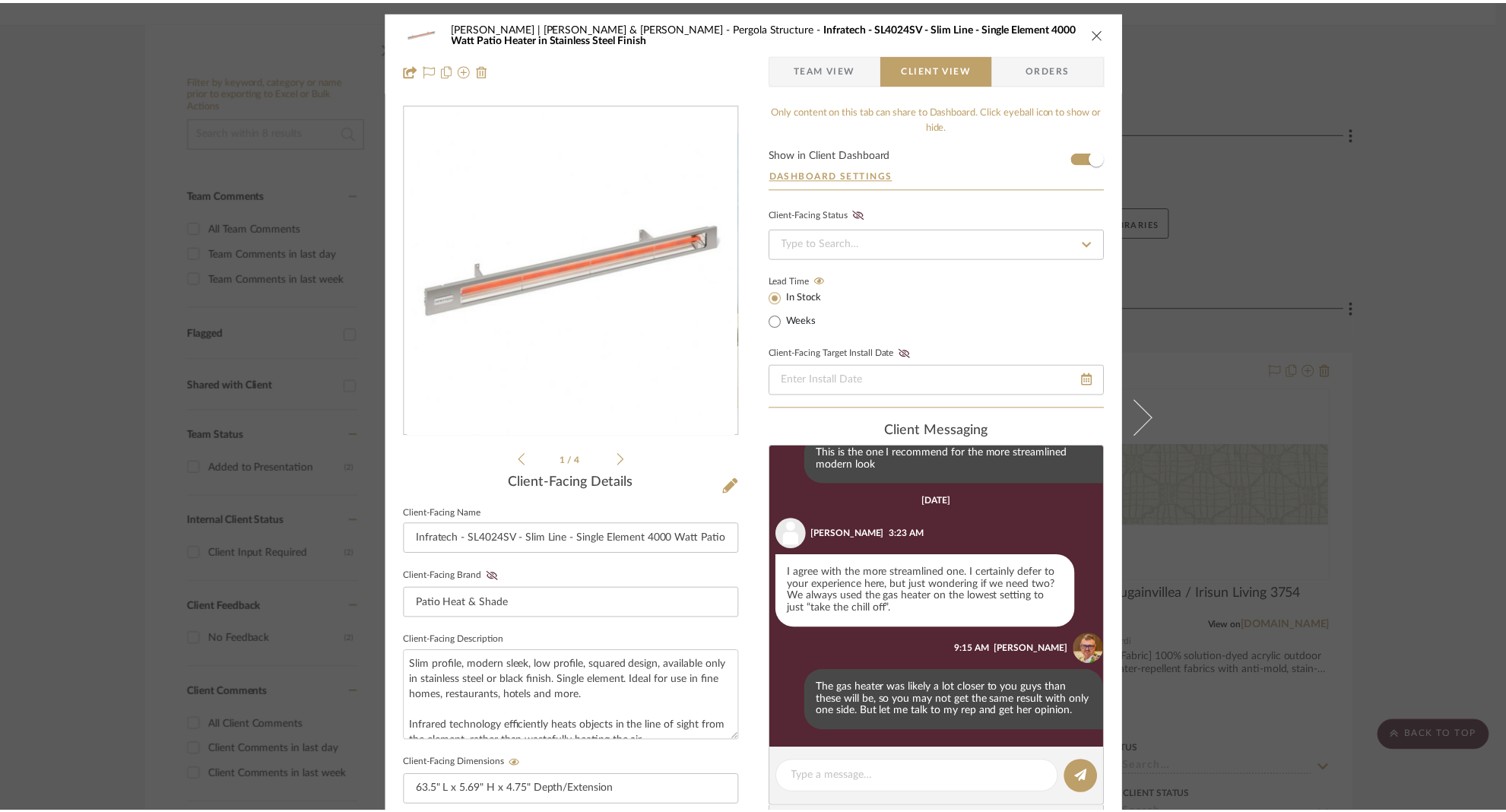
scroll to position [275, 0]
